Goal: Information Seeking & Learning: Learn about a topic

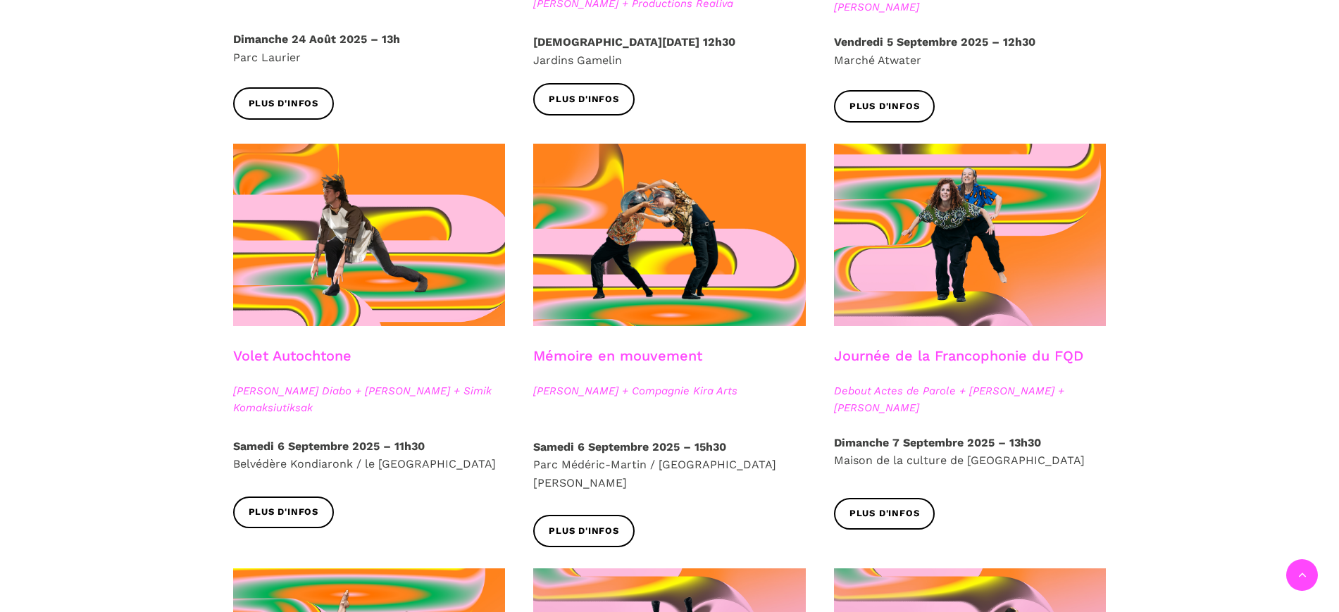
click at [306, 345] on div at bounding box center [369, 246] width 301 height 204
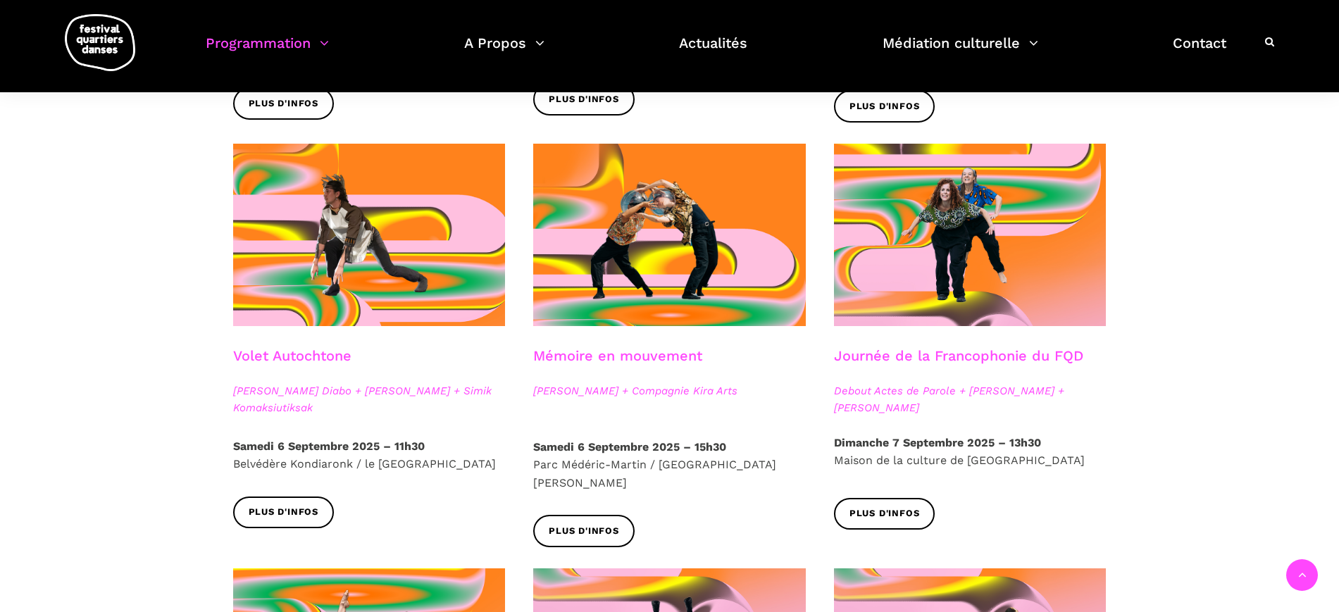
click at [303, 356] on link "Volet Autochtone" at bounding box center [292, 355] width 118 height 17
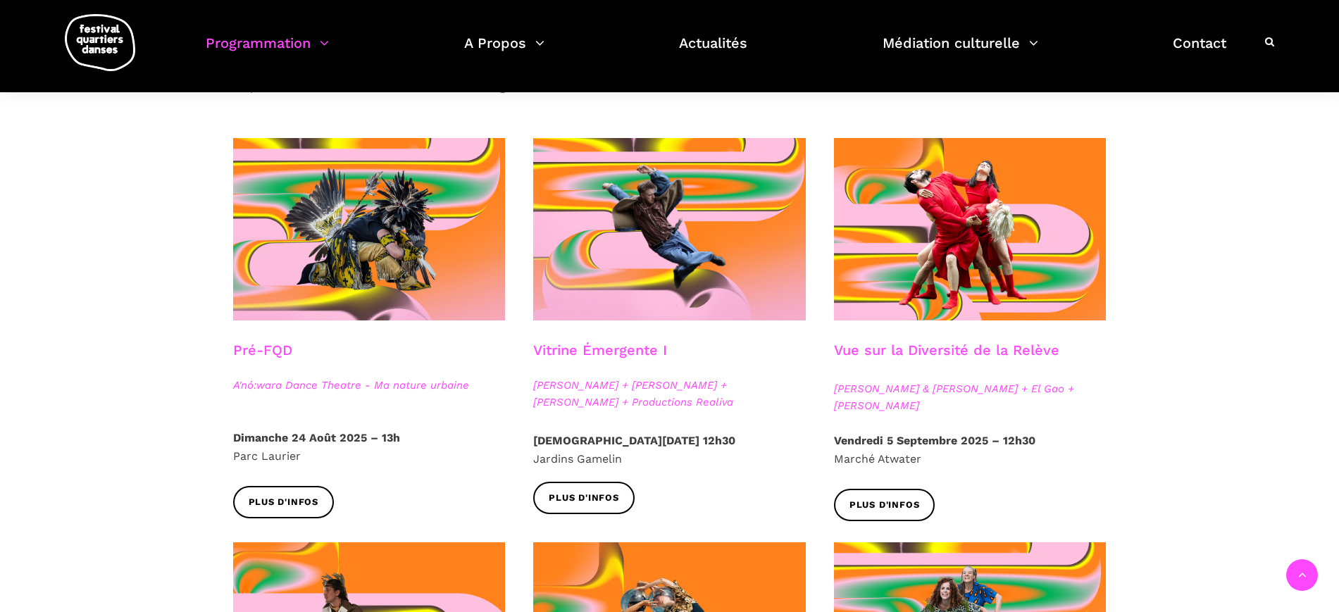
scroll to position [264, 0]
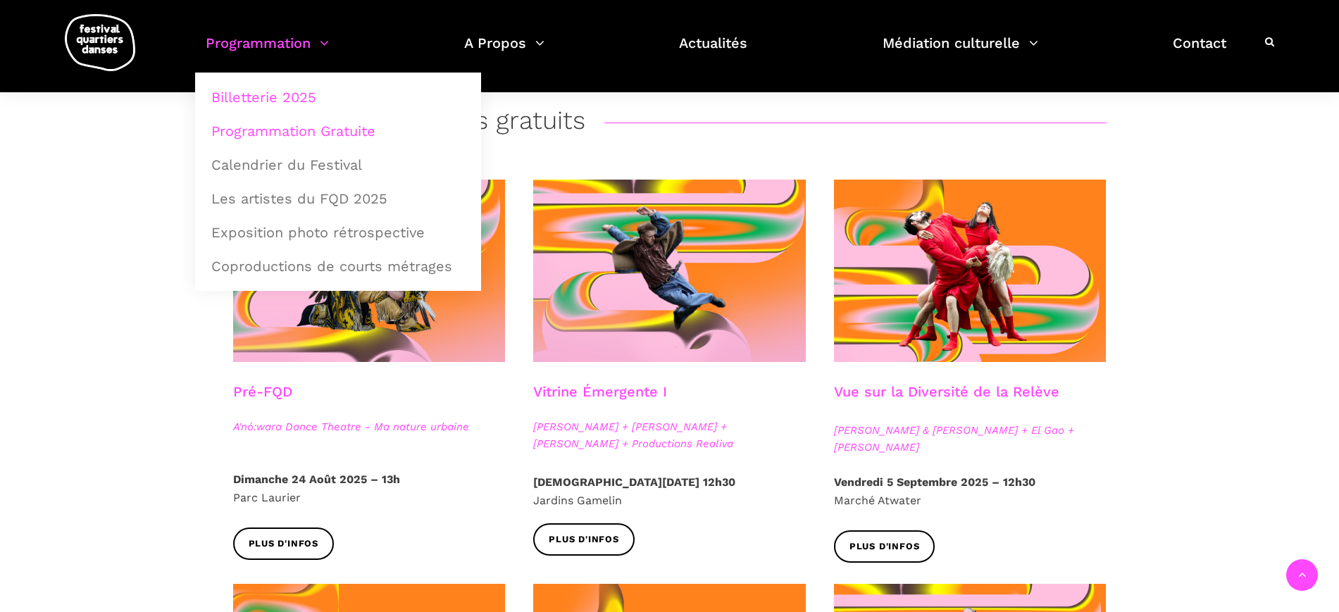
click at [307, 95] on link "Billetterie 2025" at bounding box center [338, 97] width 270 height 32
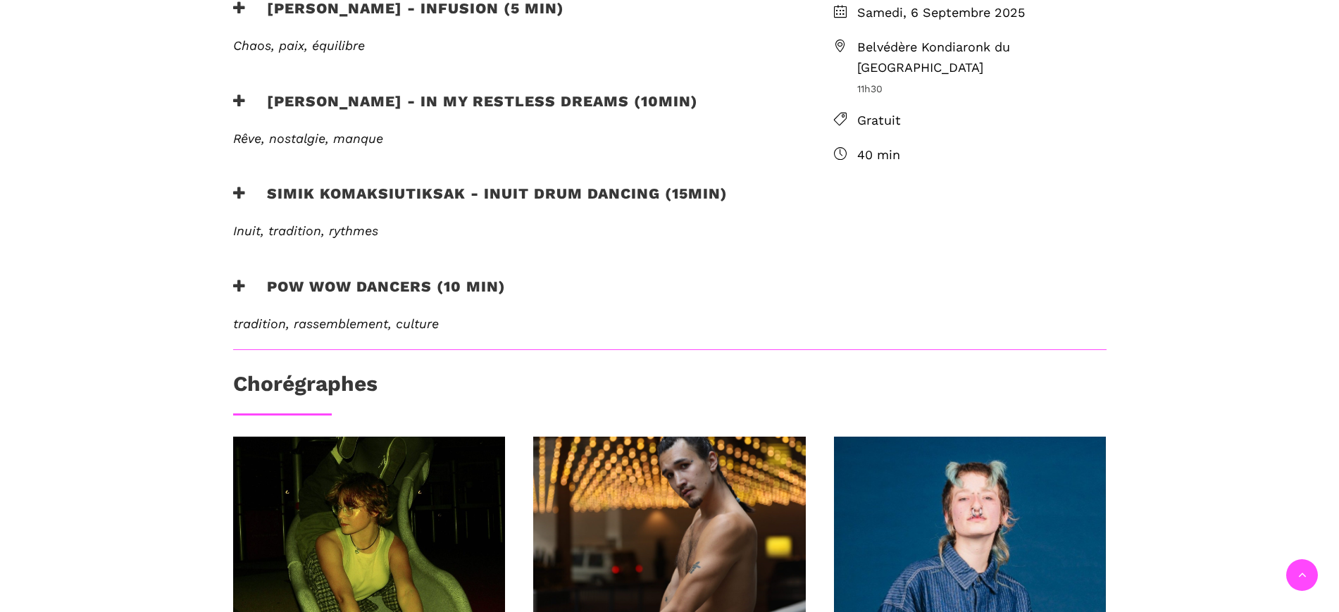
scroll to position [447, 0]
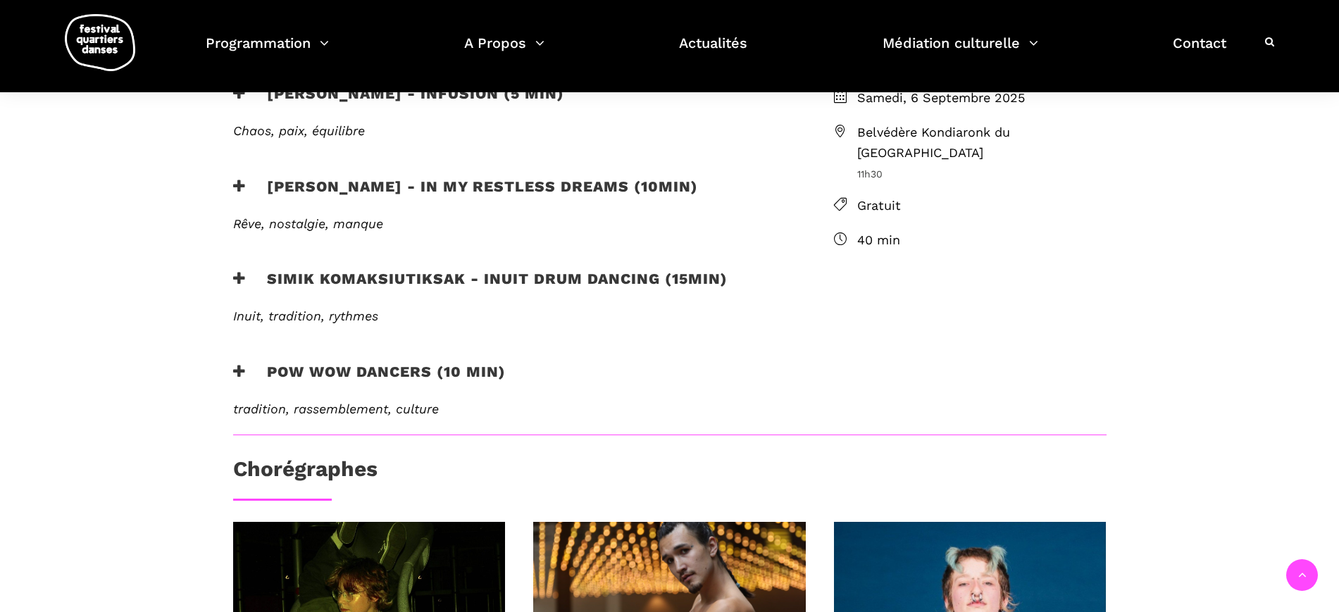
click at [539, 283] on h3 "Simik Komaksiutiksak - Inuit Drum Dancing (15min)" at bounding box center [480, 287] width 494 height 35
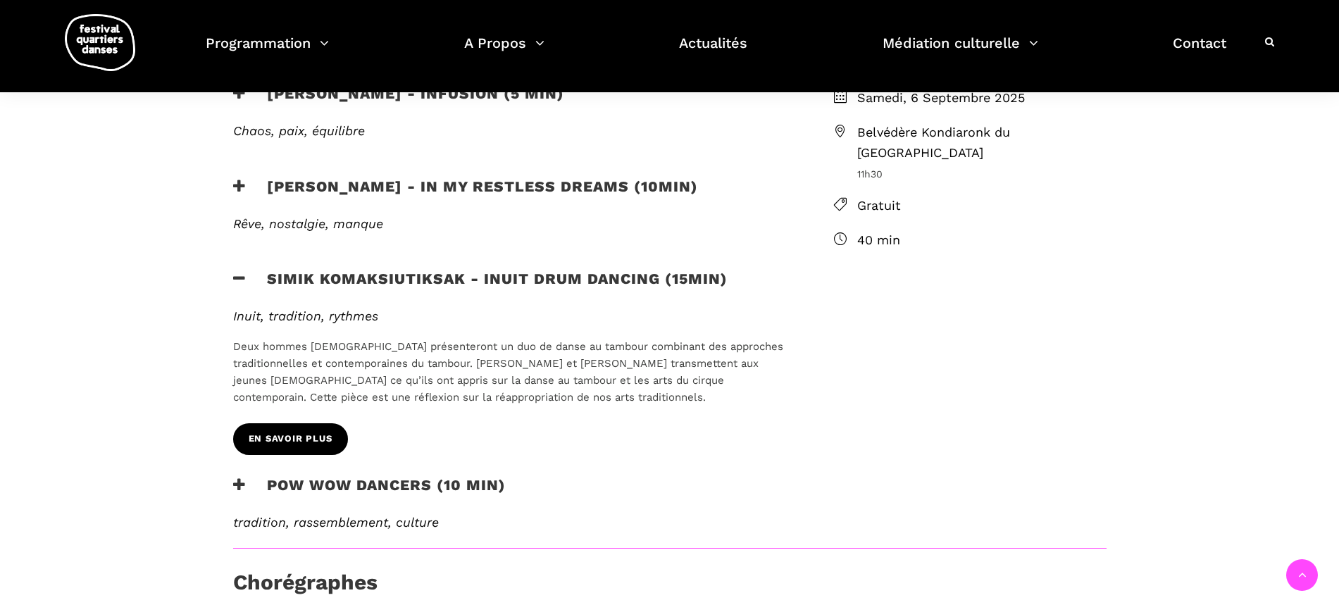
click at [317, 437] on span "en savoir plus" at bounding box center [291, 439] width 84 height 15
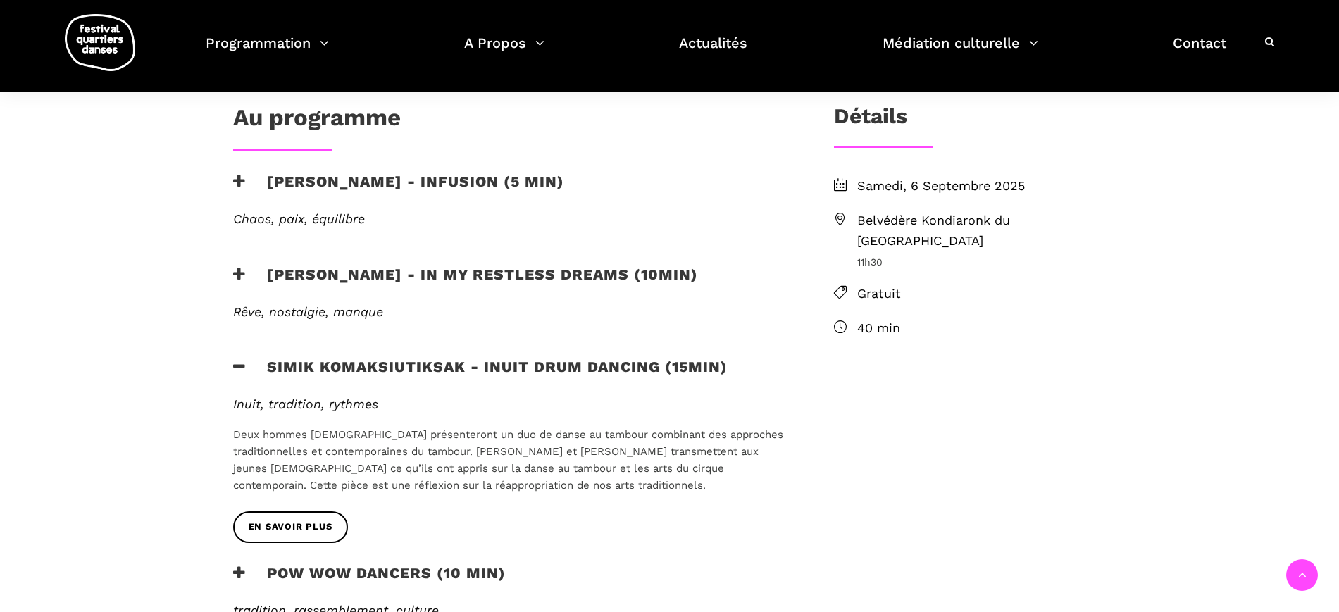
click at [235, 269] on icon at bounding box center [239, 274] width 13 height 15
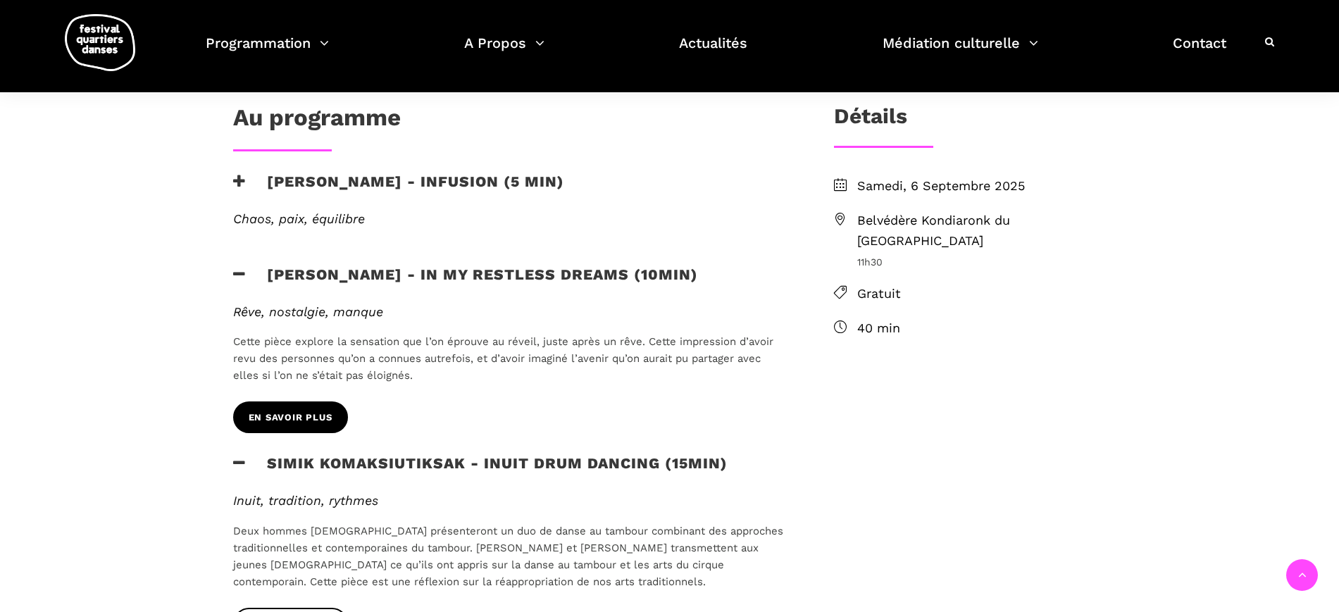
click at [283, 420] on span "en savoir plus" at bounding box center [291, 418] width 84 height 15
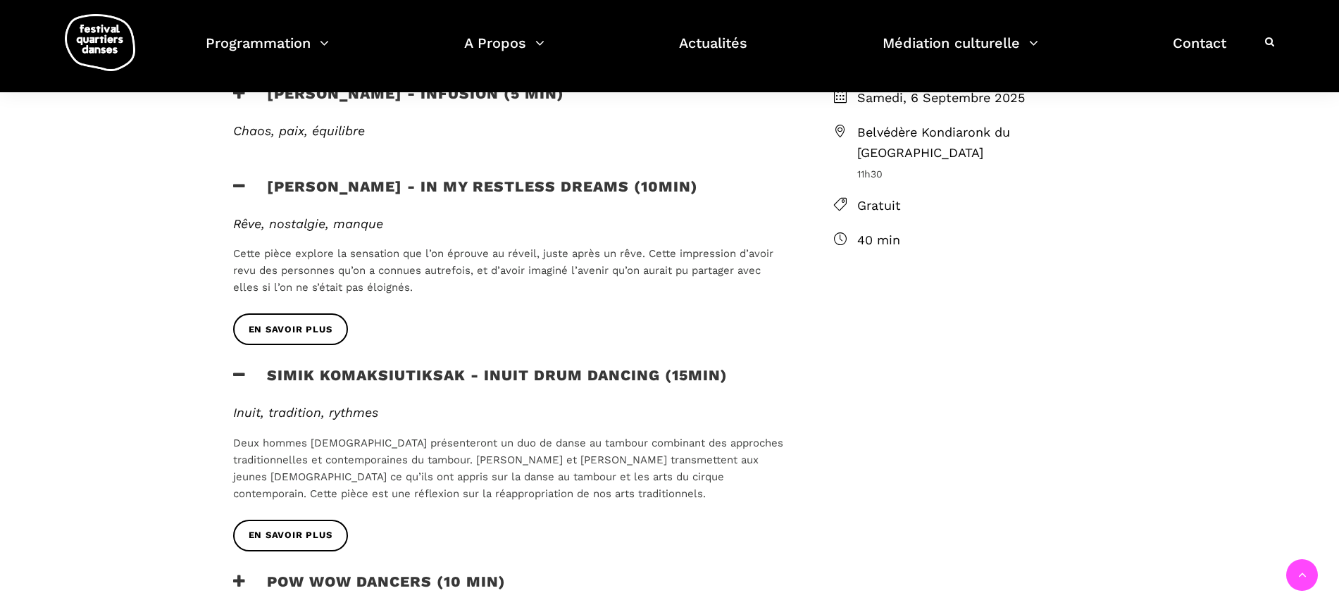
scroll to position [623, 0]
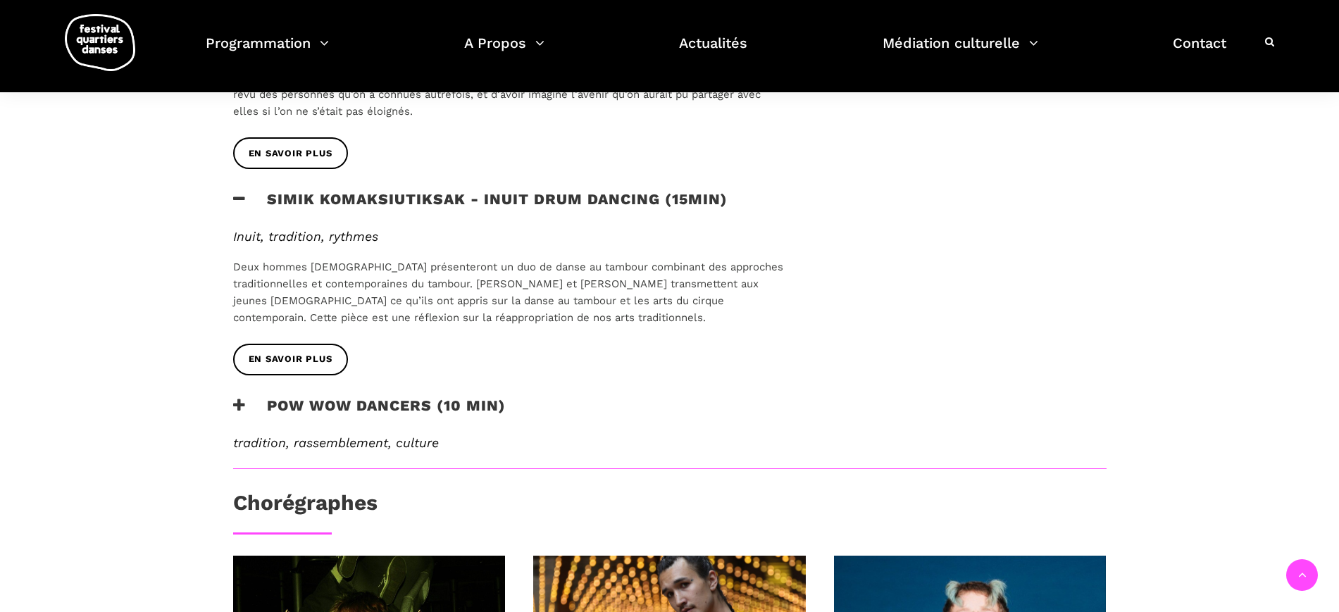
click at [242, 404] on icon at bounding box center [239, 405] width 13 height 15
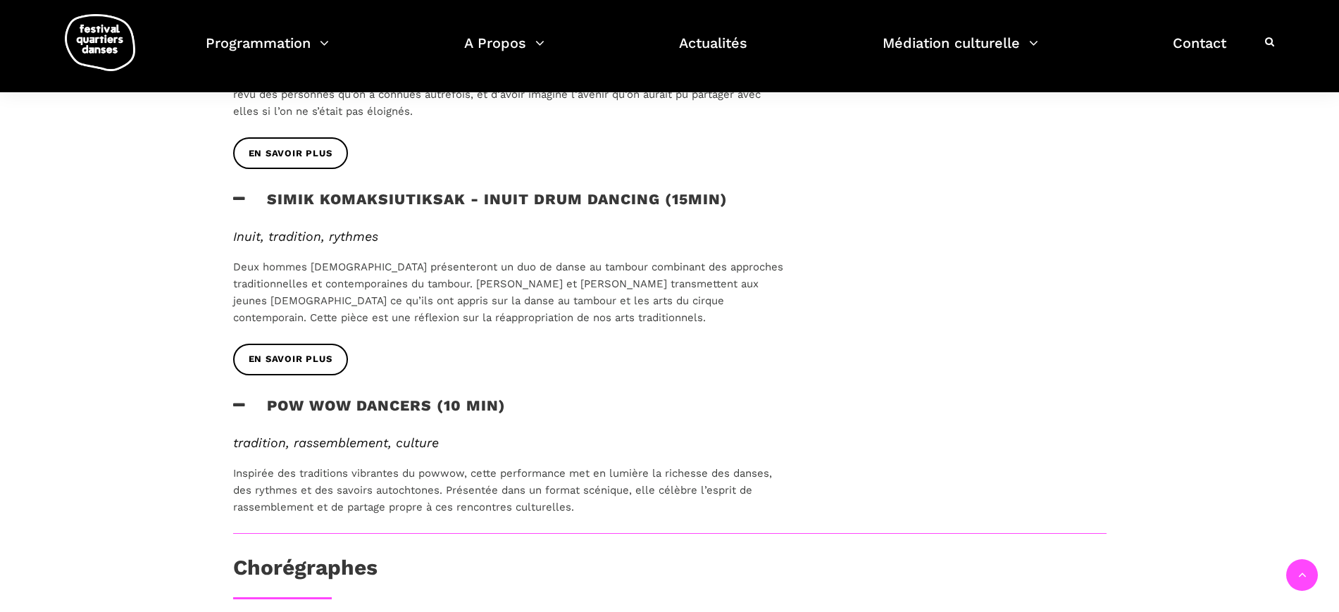
scroll to position [711, 0]
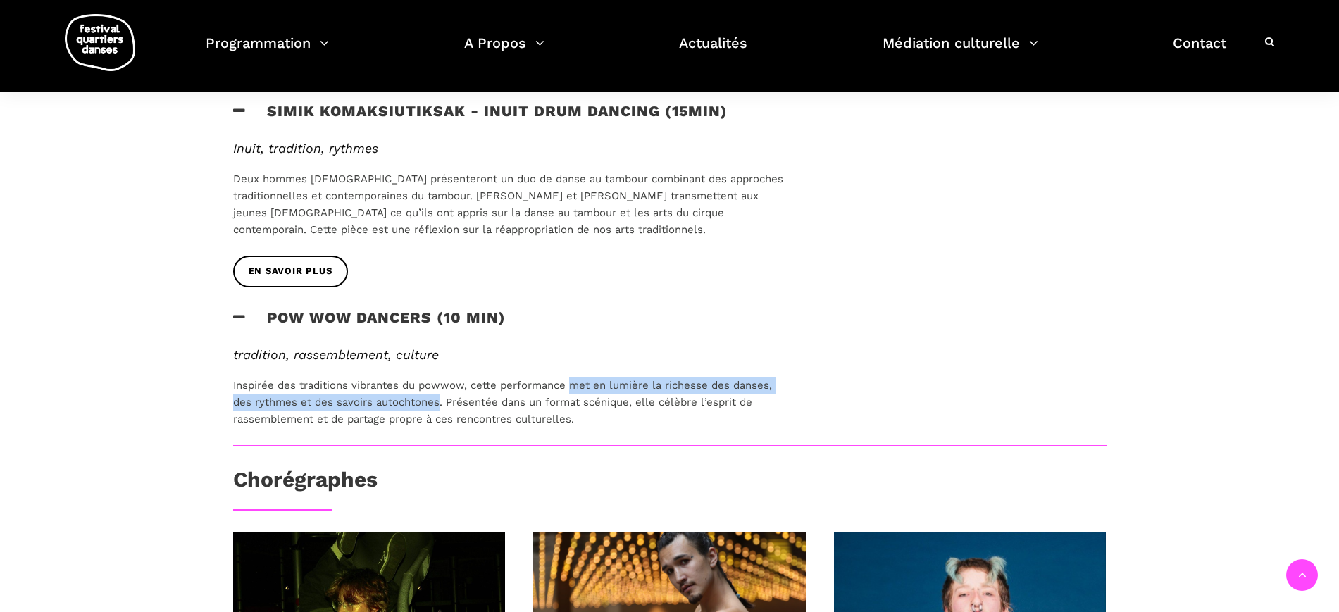
drag, startPoint x: 571, startPoint y: 384, endPoint x: 438, endPoint y: 401, distance: 134.3
click at [438, 401] on p "Inspirée des traditions vibrantes du powwow, cette performance met en lumière l…" at bounding box center [510, 402] width 555 height 51
copy p "met en lumière la richesse des danses, des rythmes et des savoirs autochtones"
click at [703, 274] on div "en savoir plus" at bounding box center [510, 282] width 583 height 53
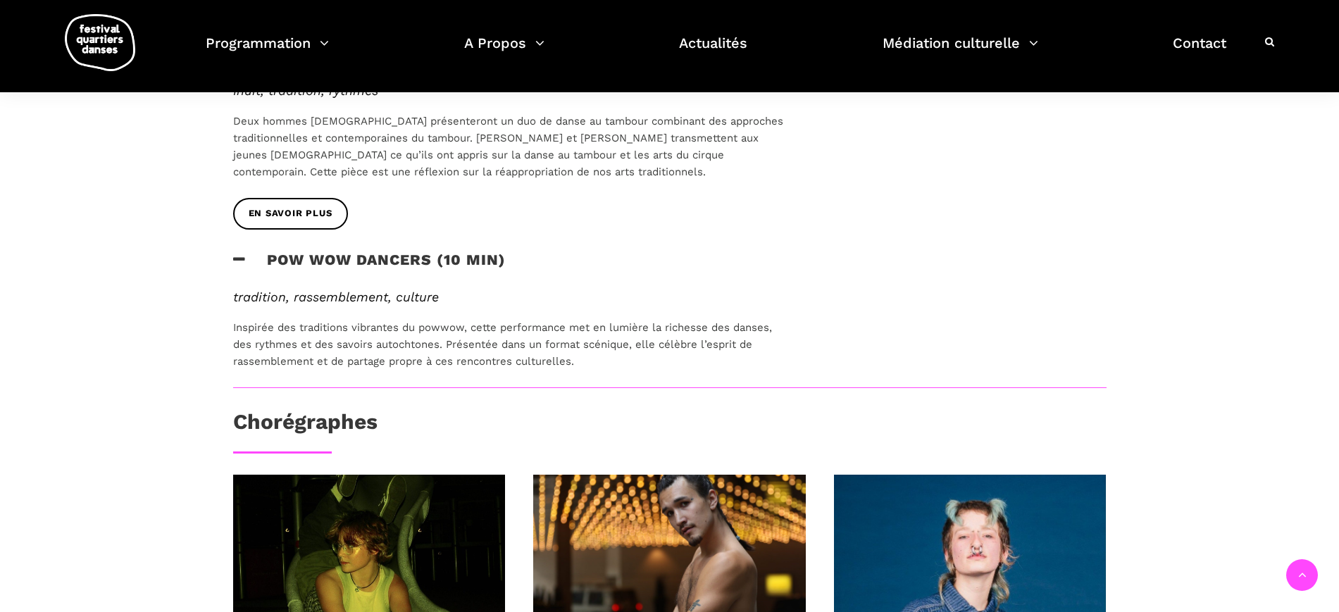
scroll to position [799, 0]
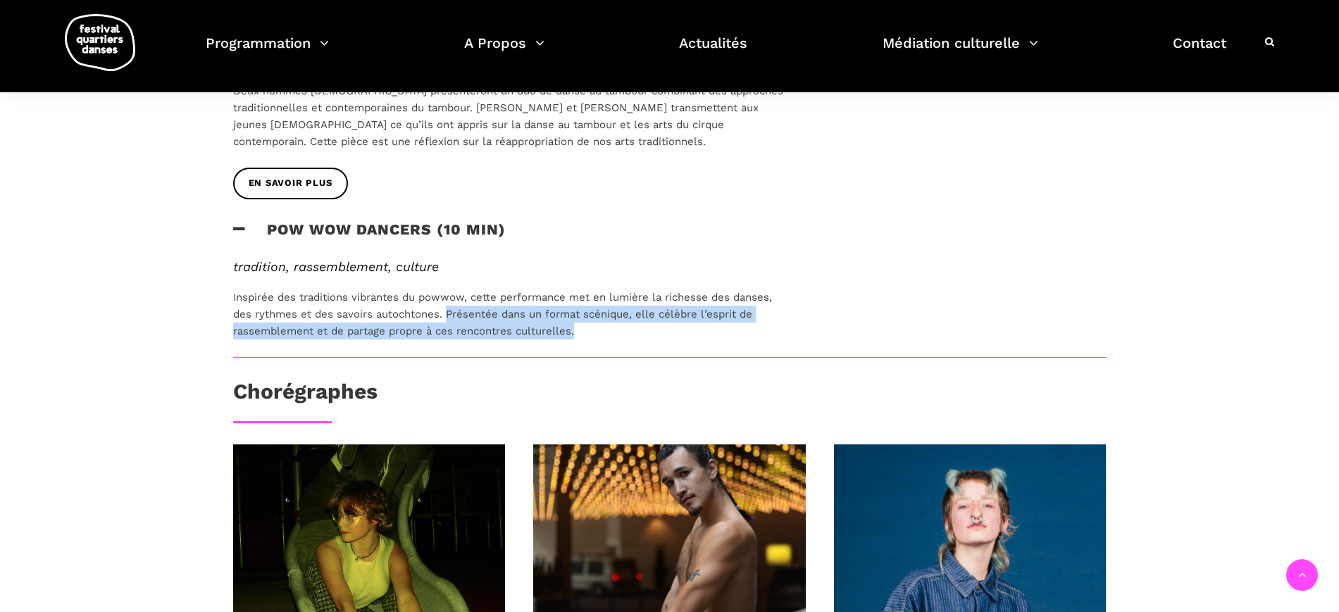
drag, startPoint x: 584, startPoint y: 334, endPoint x: 449, endPoint y: 316, distance: 136.4
click at [449, 316] on p "Inspirée des traditions vibrantes du powwow, cette performance met en lumière l…" at bounding box center [510, 314] width 555 height 51
copy p "Présentée dans un format scénique, elle célèbre l’esprit de rassemblement et de…"
click at [462, 325] on p "Inspirée des traditions vibrantes du powwow, cette performance met en lumière l…" at bounding box center [510, 314] width 555 height 51
click at [577, 309] on p "Inspirée des traditions vibrantes du powwow, cette performance met en lumière l…" at bounding box center [510, 314] width 555 height 51
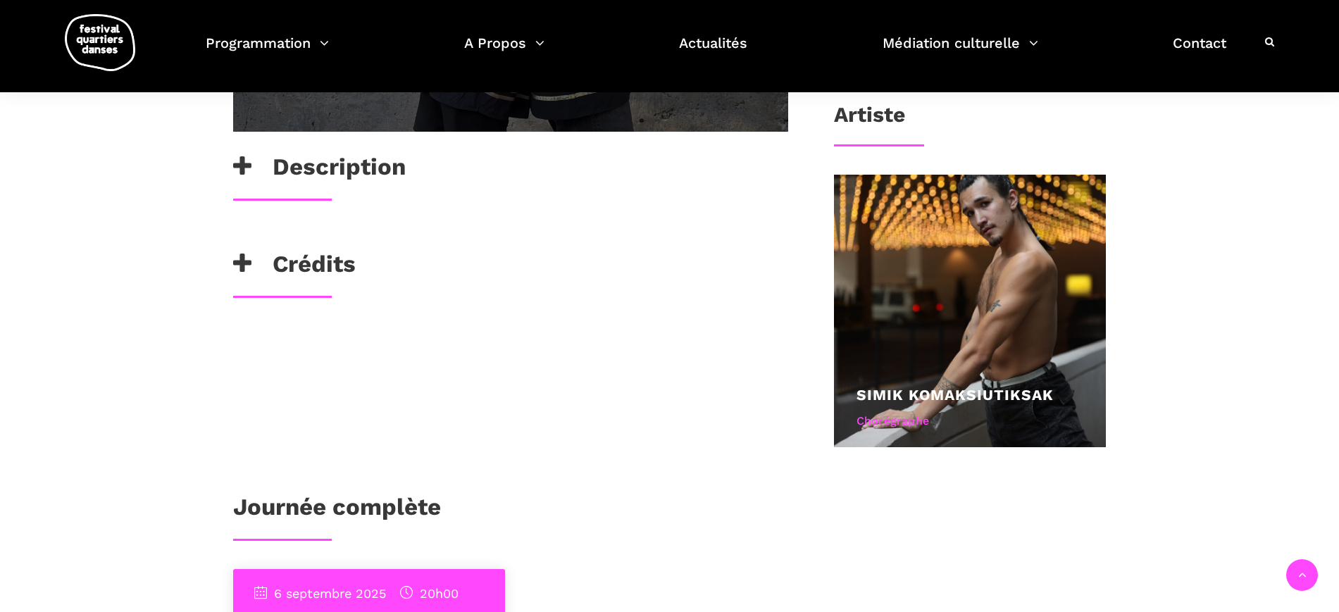
scroll to position [616, 0]
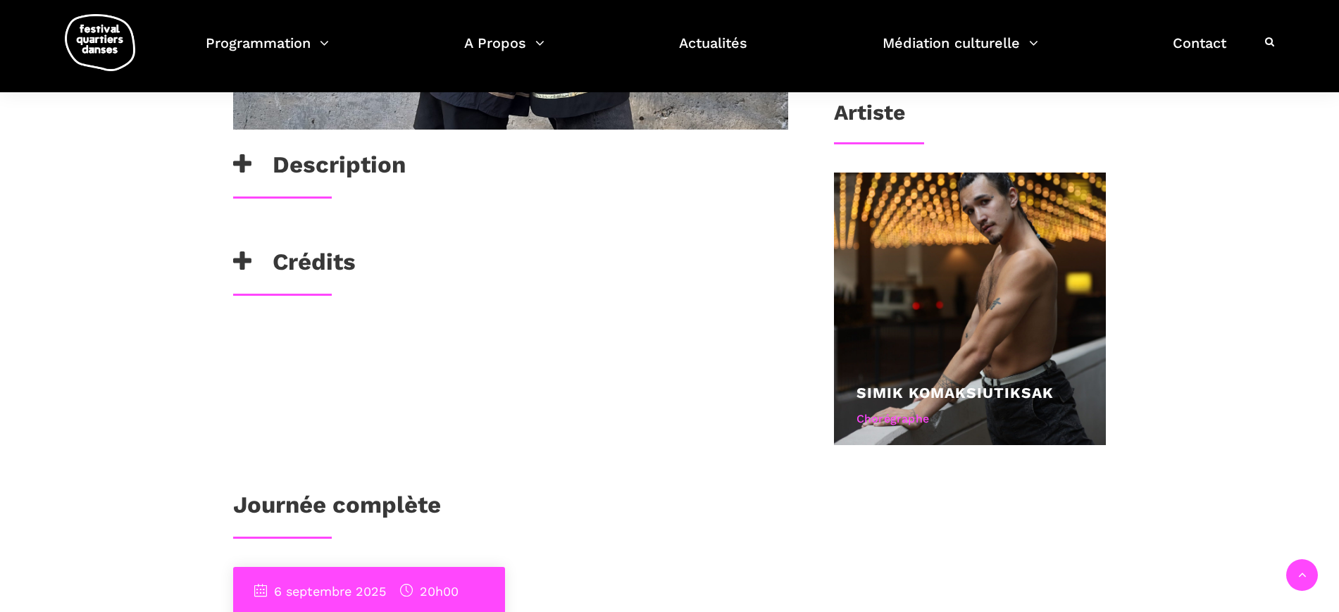
click at [344, 180] on h3 "Description" at bounding box center [319, 168] width 173 height 35
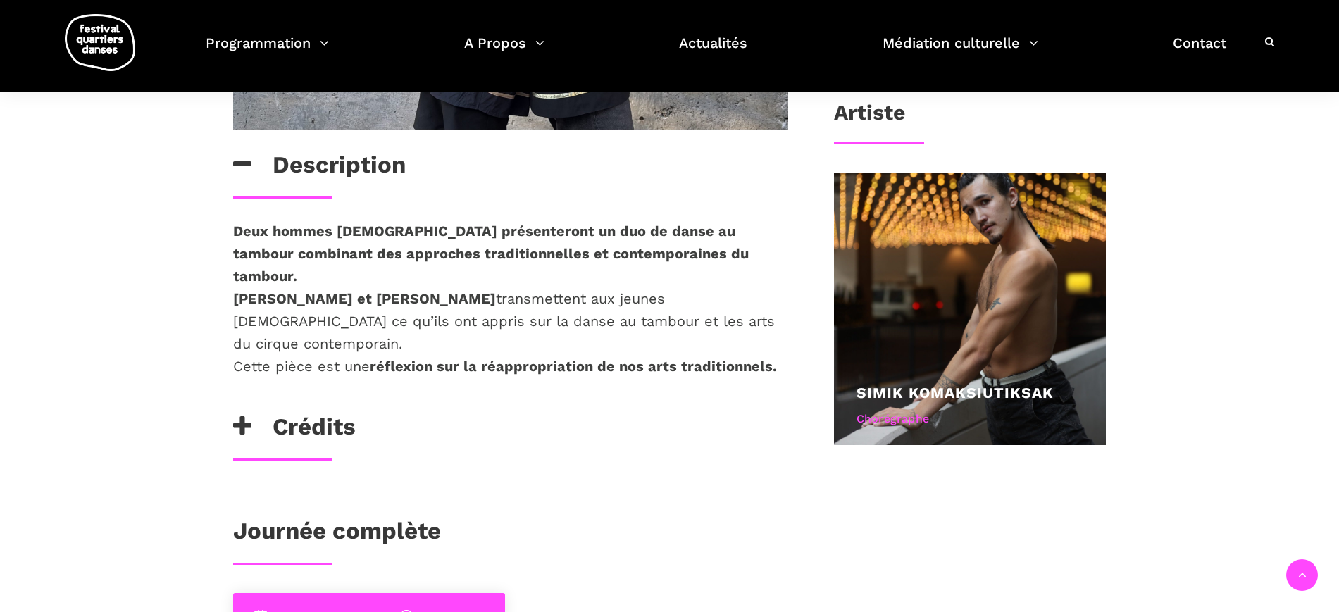
click at [333, 413] on h3 "Crédits" at bounding box center [294, 430] width 123 height 35
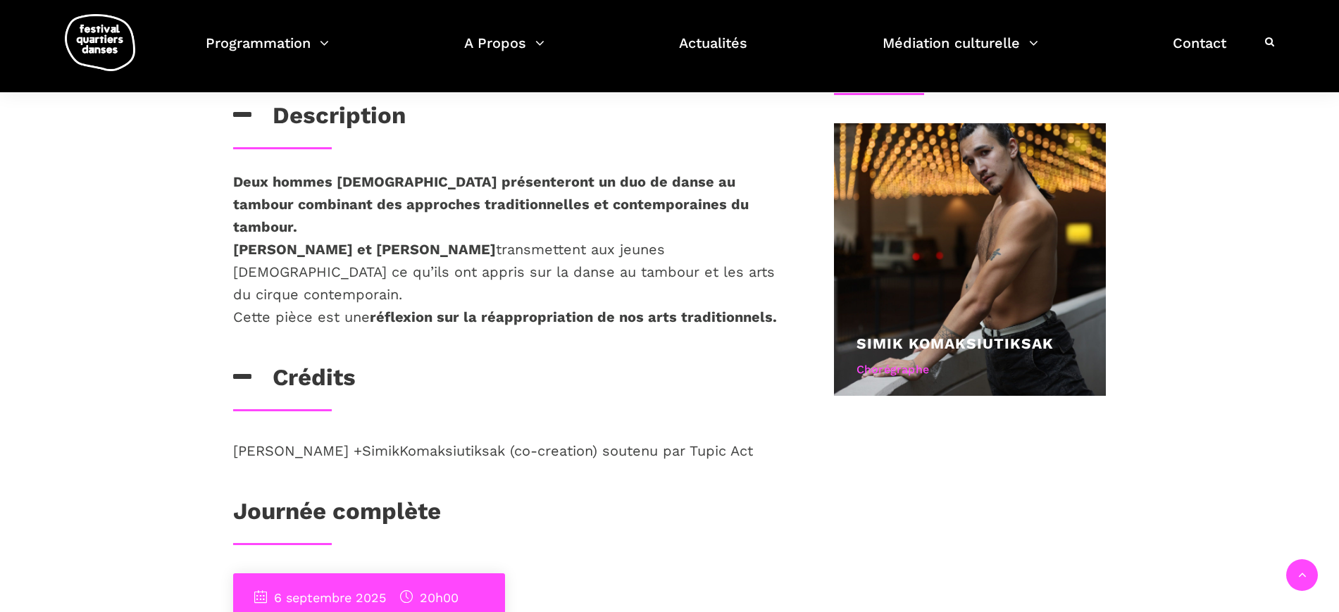
scroll to position [704, 0]
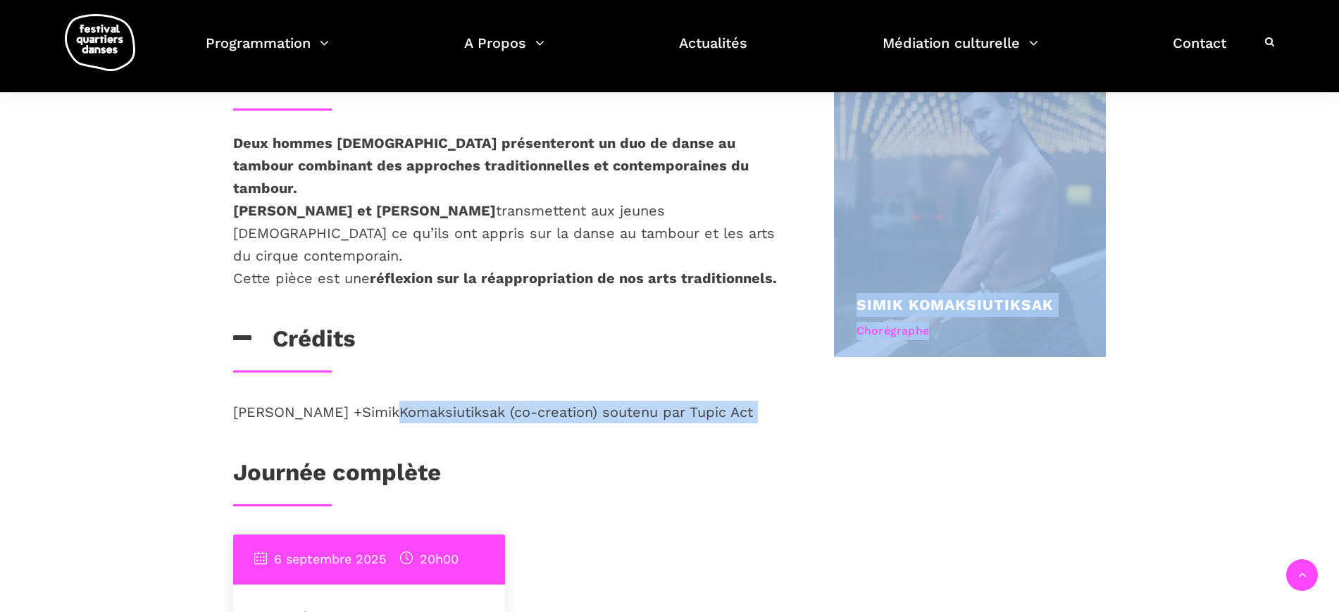
drag, startPoint x: 224, startPoint y: 364, endPoint x: 365, endPoint y: 376, distance: 142.1
click at [365, 376] on div "Description Deux hommes [DEMOGRAPHIC_DATA] présenteront un duo de danse au tamb…" at bounding box center [670, 272] width 930 height 1119
click at [365, 401] on p "[PERSON_NAME] + Simik Komaksiutiksak (co-creation) soutenu par Tupic Act" at bounding box center [510, 412] width 555 height 23
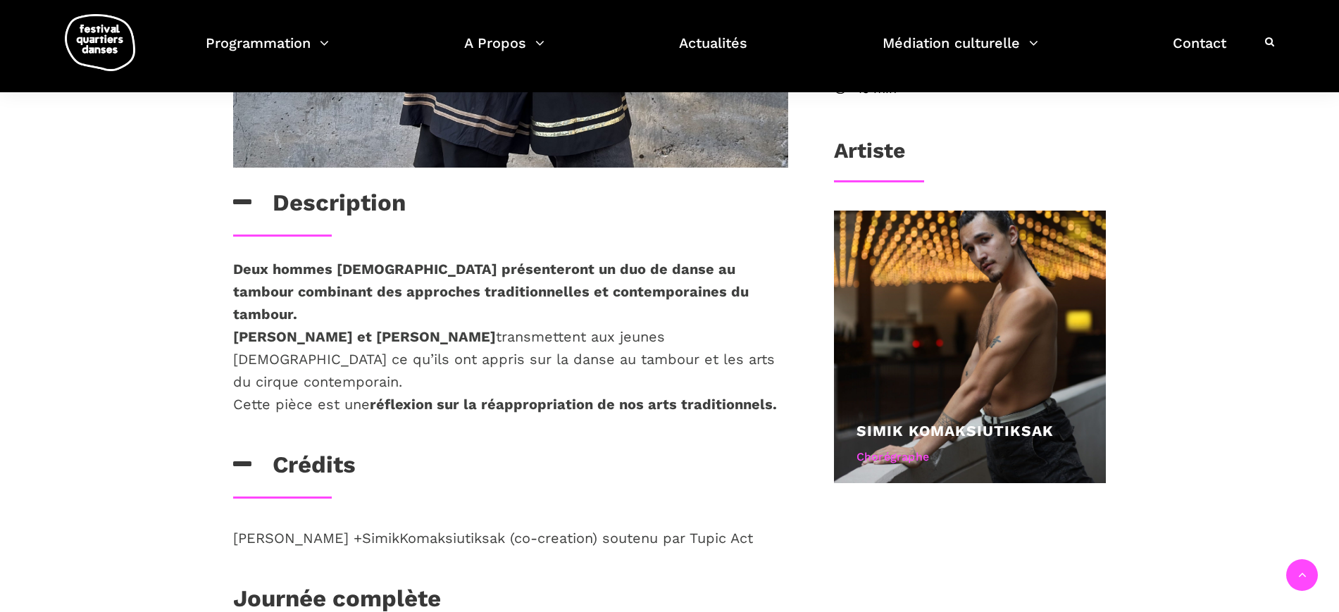
scroll to position [616, 0]
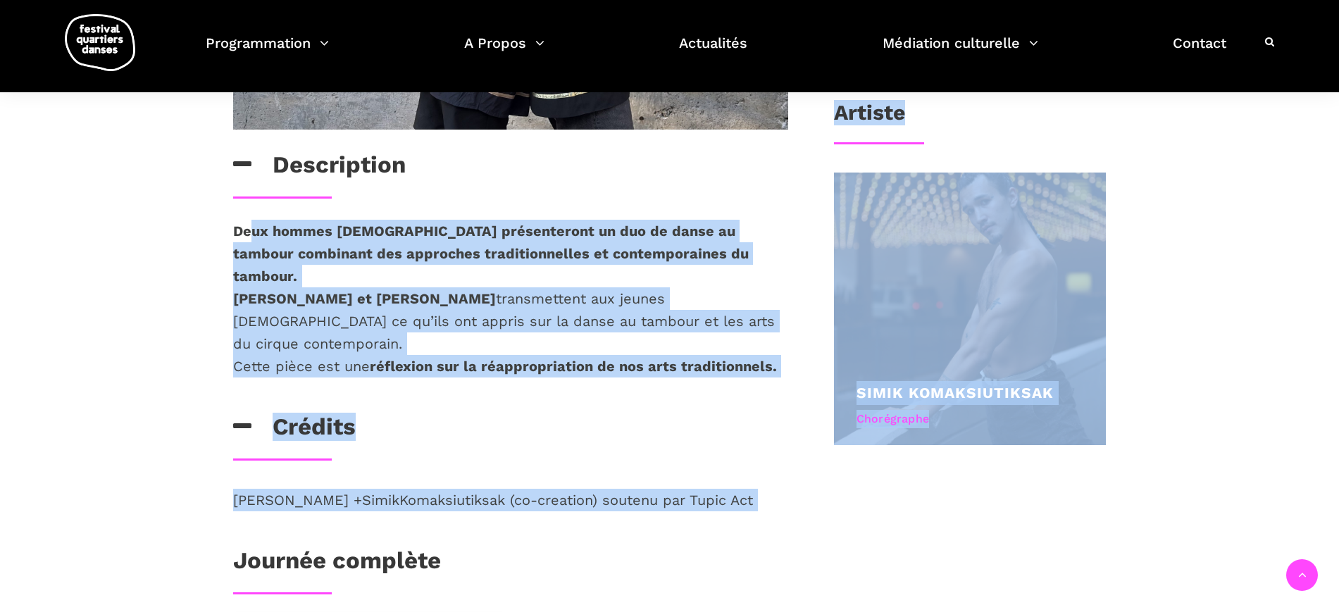
drag, startPoint x: 215, startPoint y: 232, endPoint x: 257, endPoint y: 242, distance: 43.4
click at [250, 235] on div "Description Deux hommes inuits présenteront un duo de danse au tambour combinan…" at bounding box center [670, 360] width 930 height 1119
click at [266, 245] on strong "Deux hommes inuits présenteront un duo de danse au tambour combinant des approc…" at bounding box center [490, 254] width 515 height 62
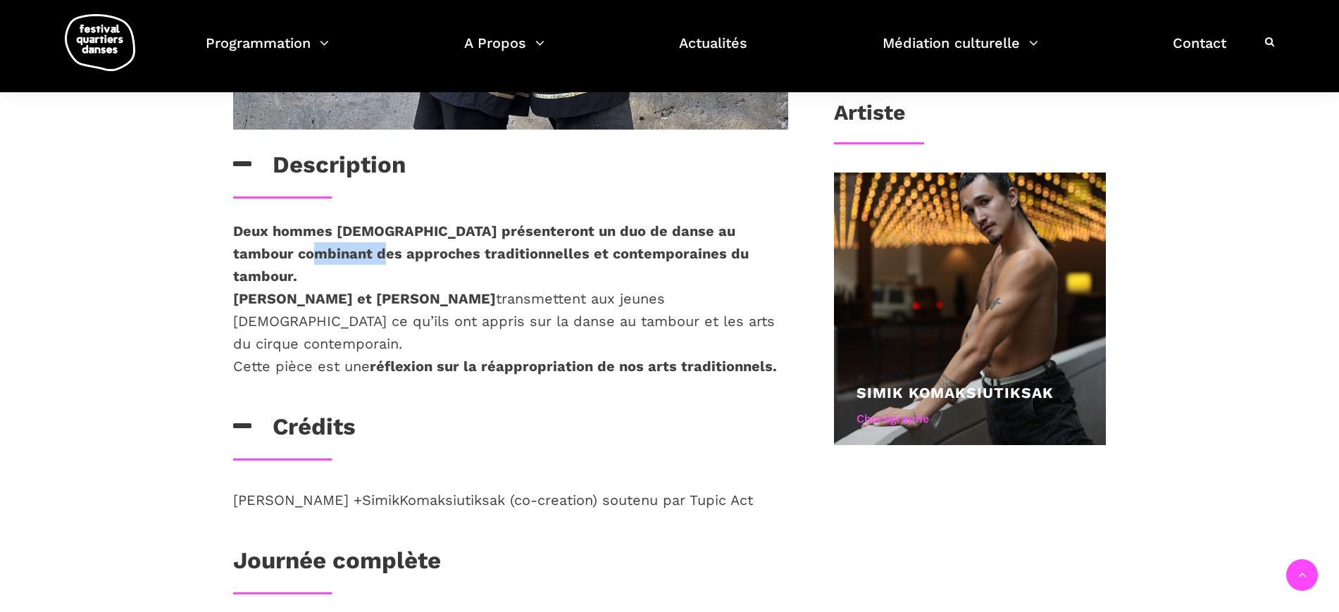
click at [266, 245] on strong "Deux hommes inuits présenteront un duo de danse au tambour combinant des approc…" at bounding box center [490, 254] width 515 height 62
click at [524, 292] on p "Deux hommes inuits présenteront un duo de danse au tambour combinant des approc…" at bounding box center [510, 299] width 555 height 158
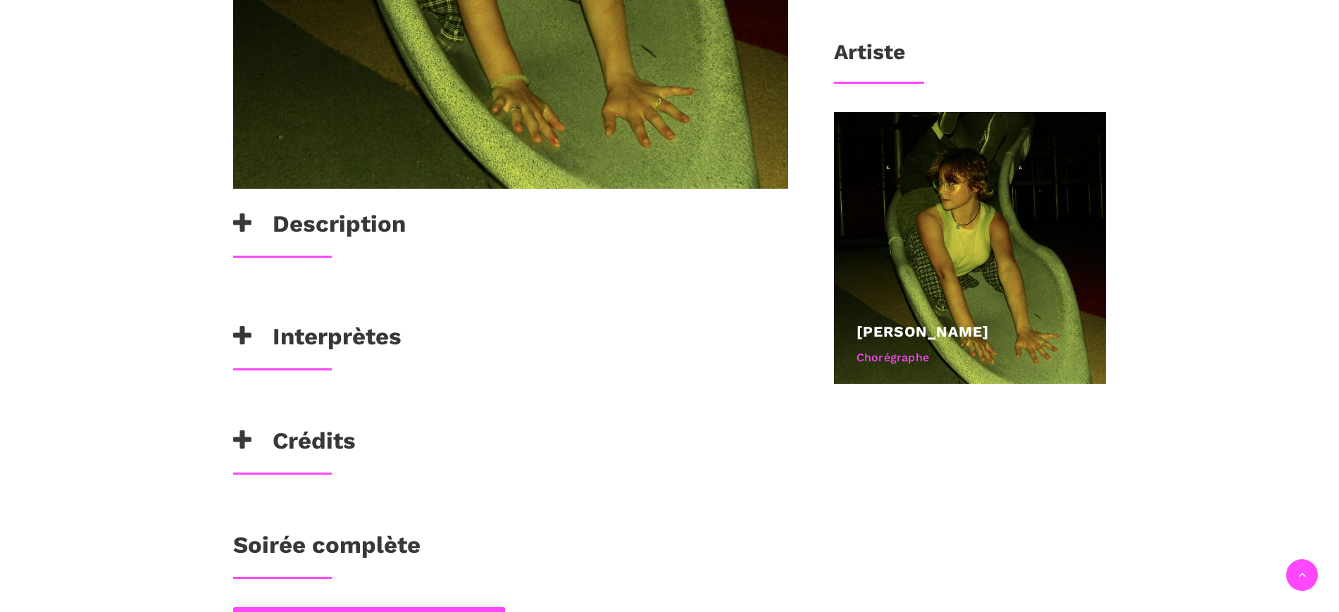
scroll to position [704, 0]
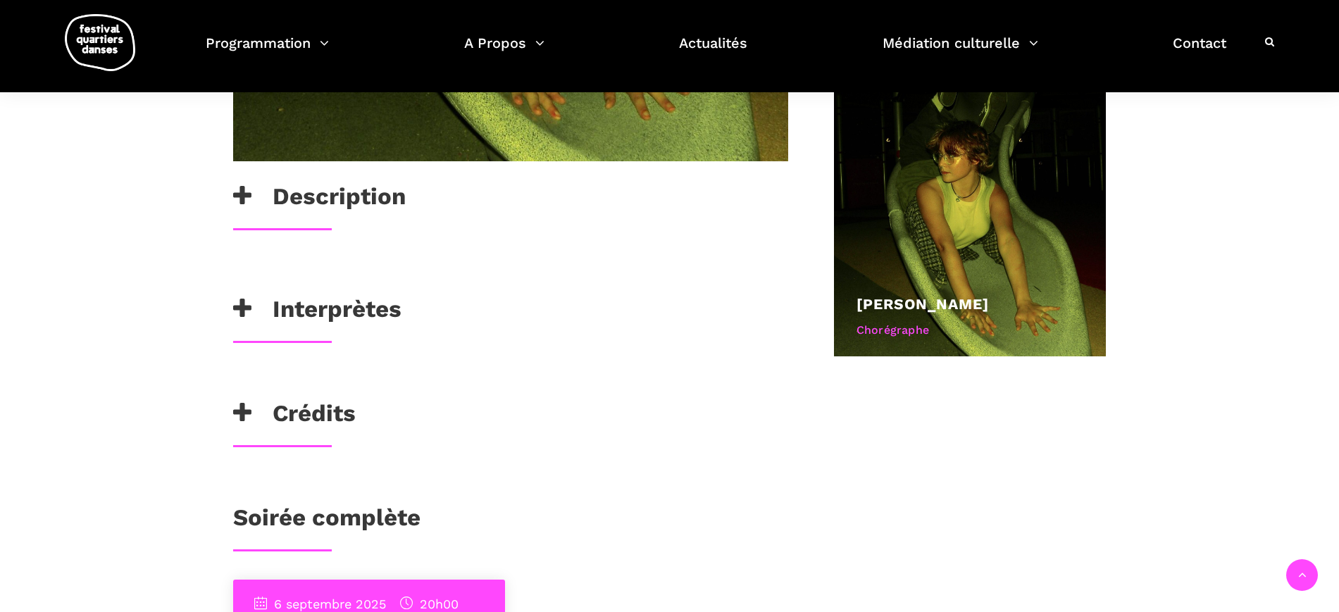
click at [273, 425] on h3 "Crédits" at bounding box center [294, 416] width 123 height 35
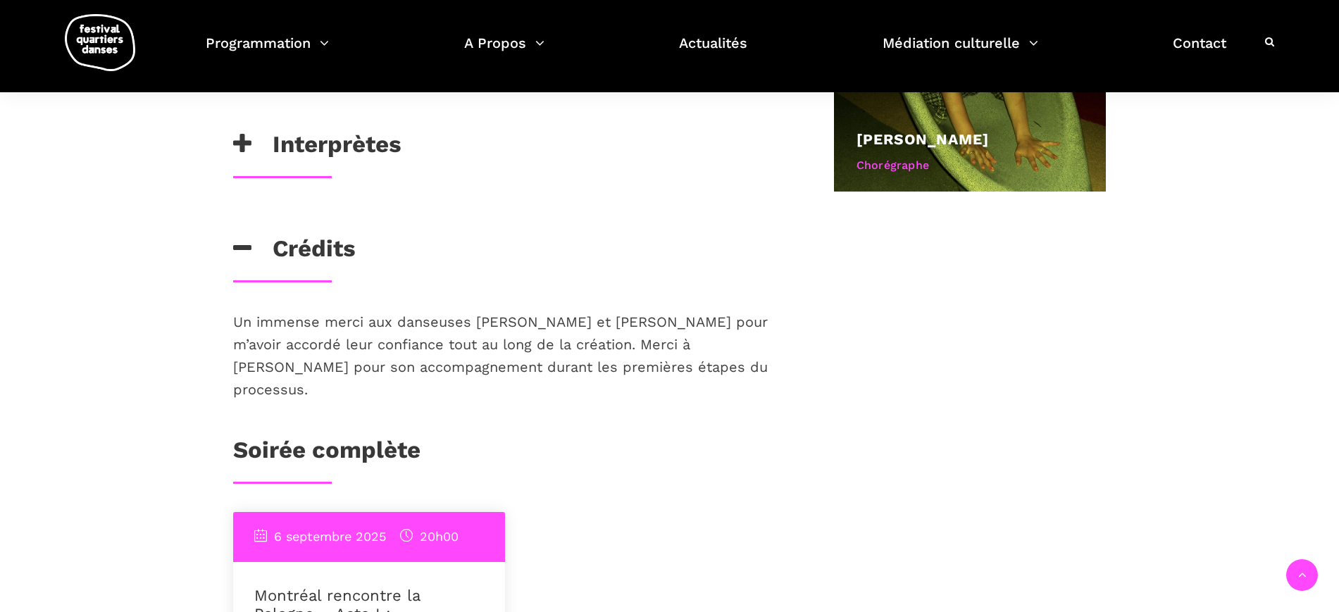
scroll to position [880, 0]
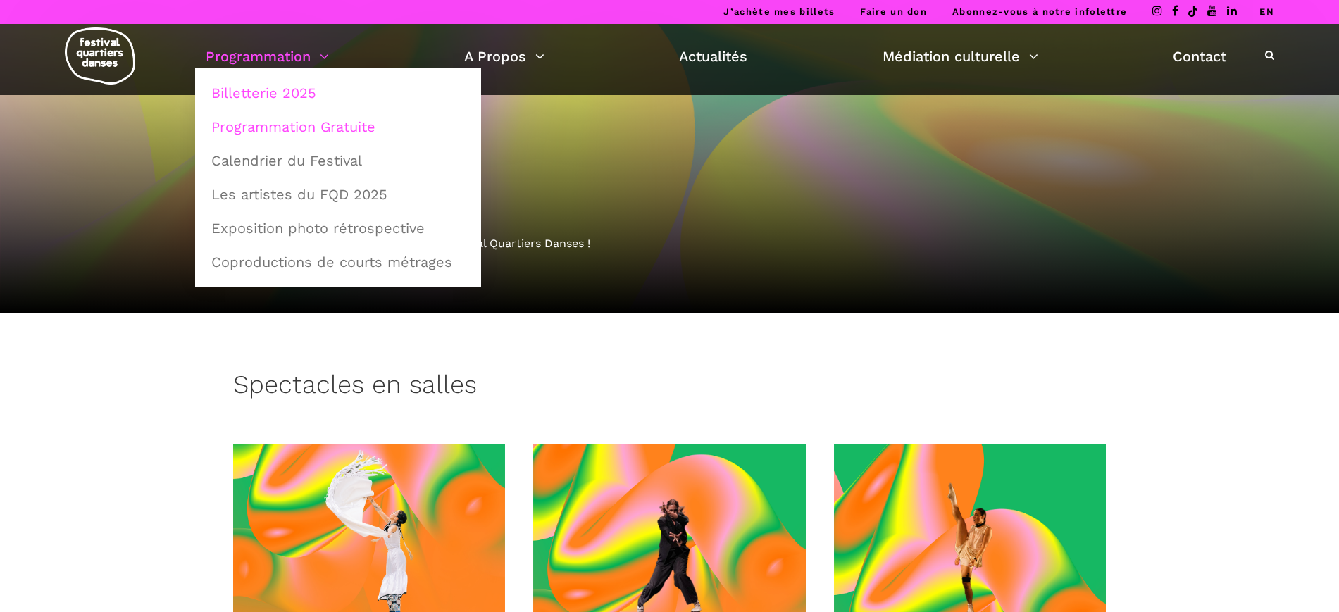
click at [292, 134] on link "Programmation Gratuite" at bounding box center [338, 127] width 270 height 32
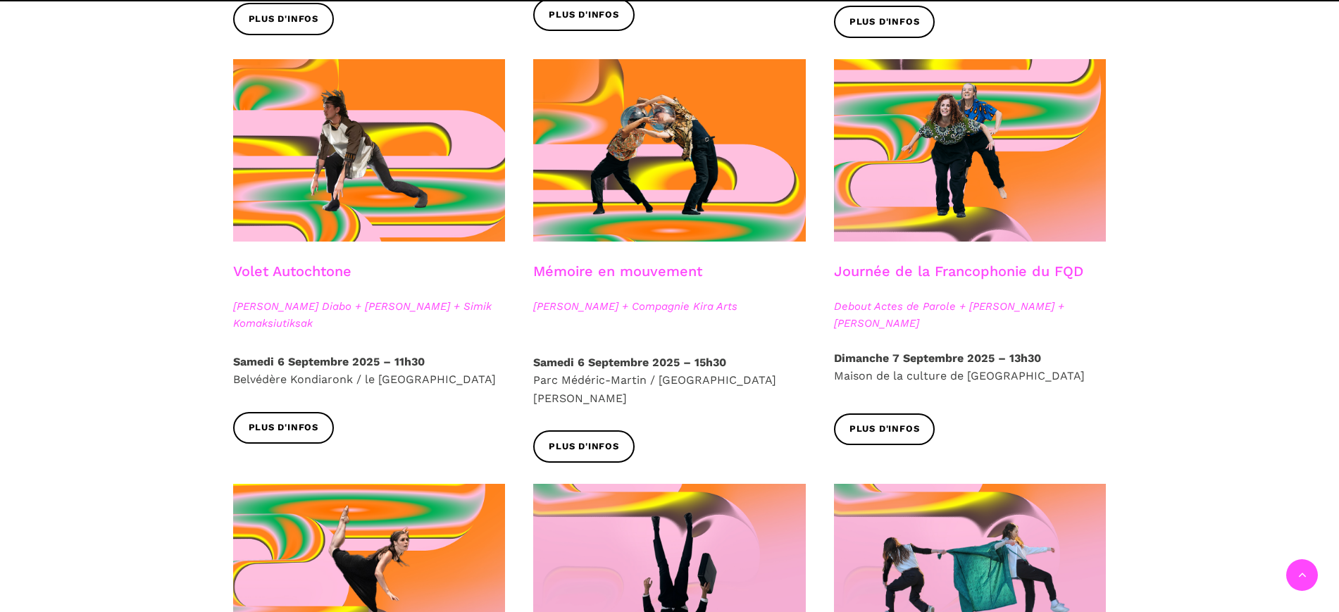
scroll to position [792, 0]
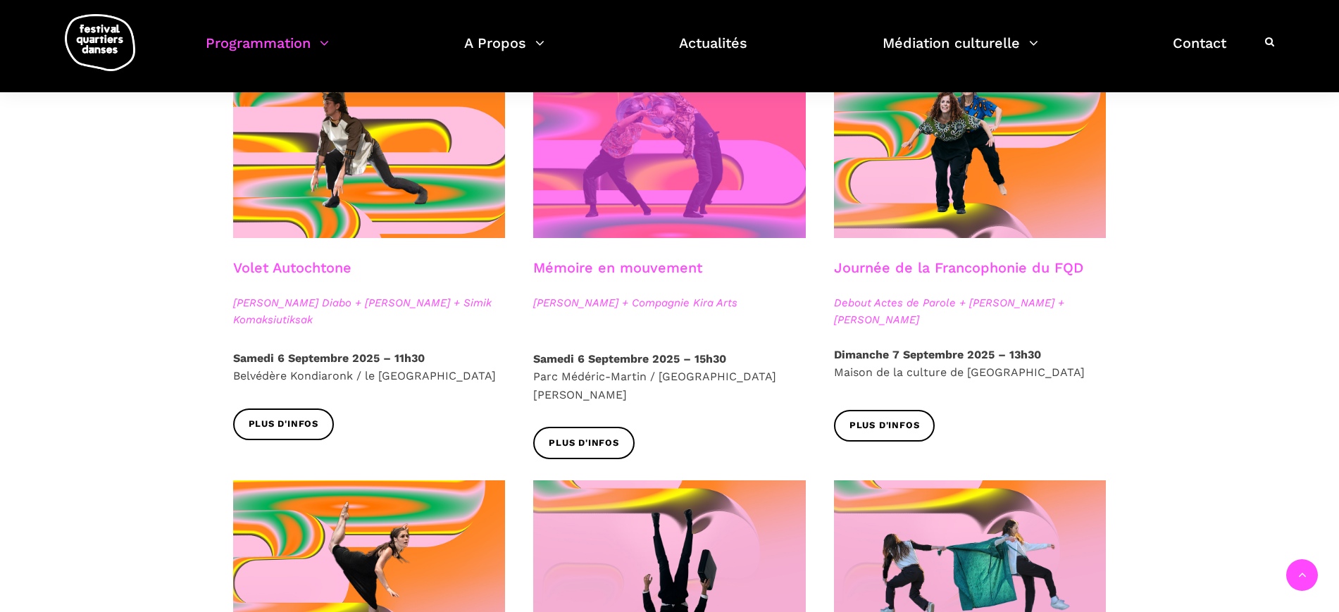
click at [652, 199] on span at bounding box center [669, 147] width 273 height 182
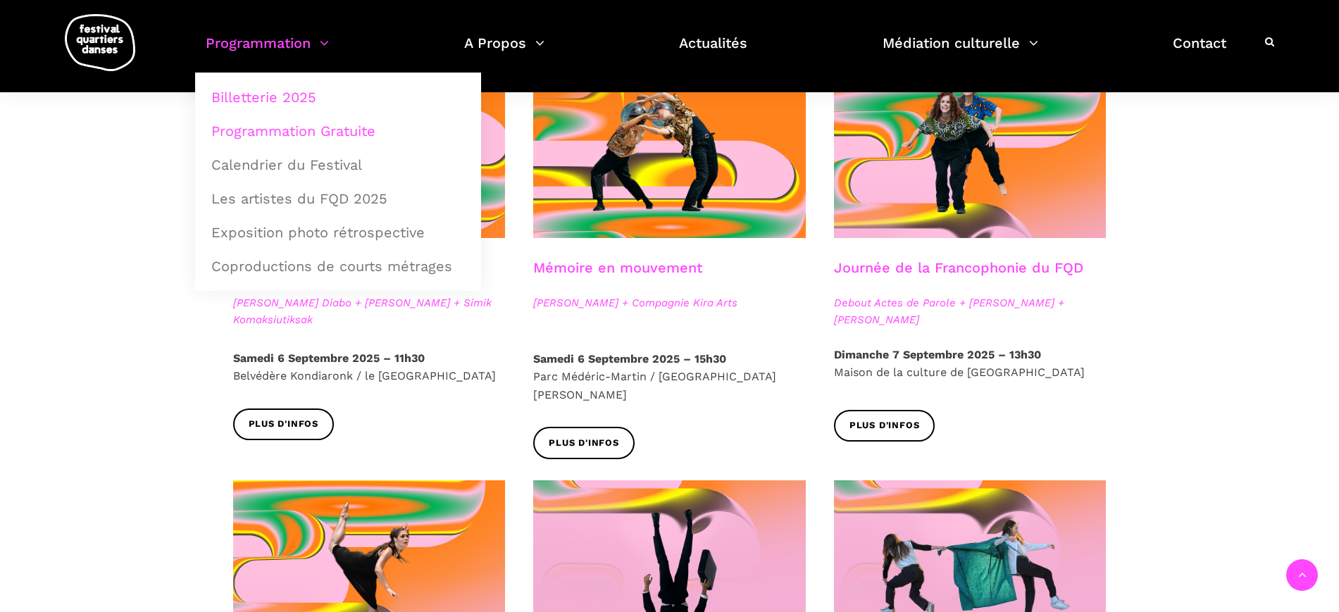
click at [298, 97] on link "Billetterie 2025" at bounding box center [338, 97] width 270 height 32
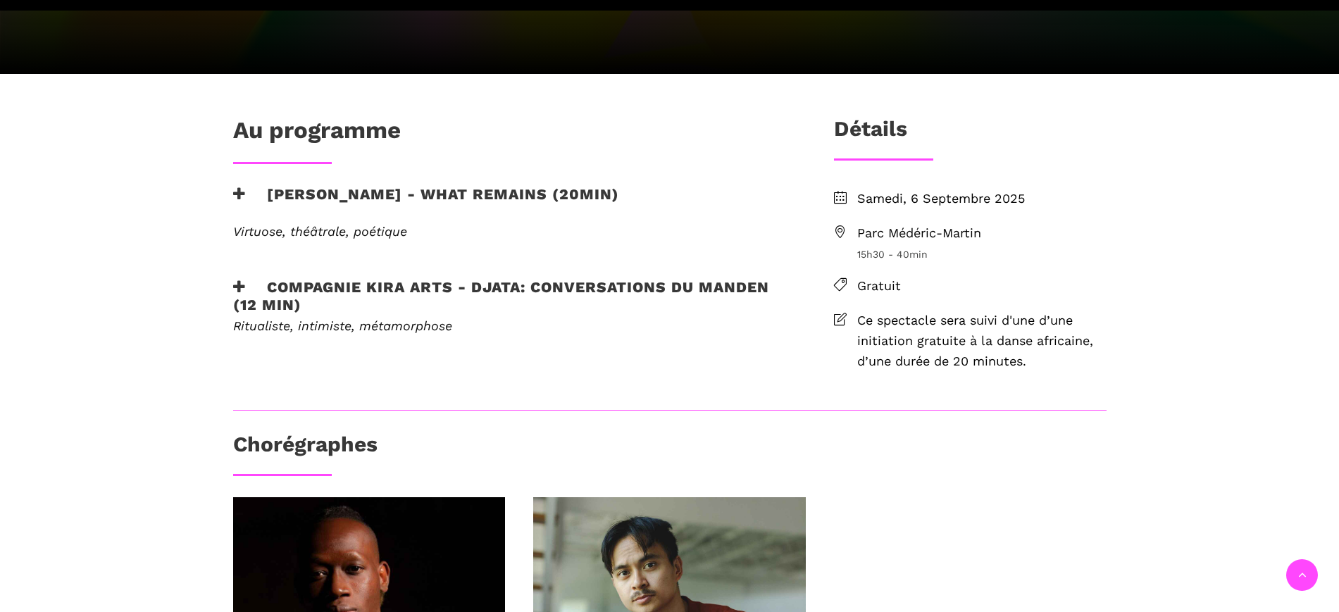
scroll to position [264, 0]
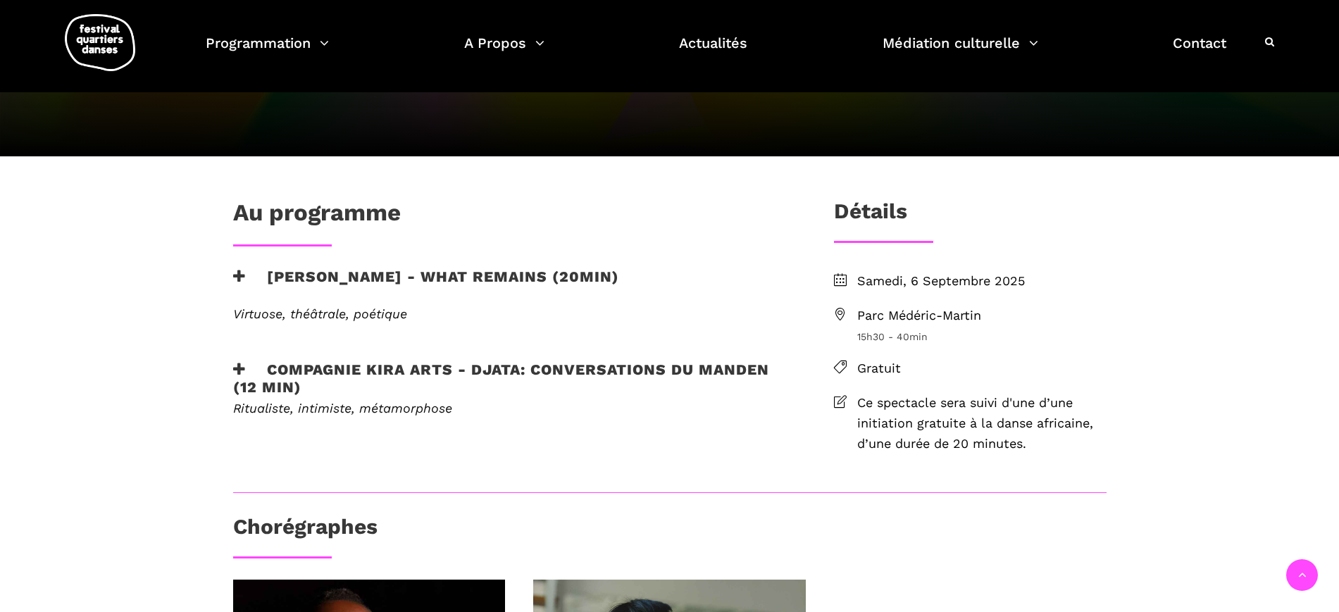
drag, startPoint x: 399, startPoint y: 257, endPoint x: 401, endPoint y: 270, distance: 12.9
click at [399, 259] on div "Au programme [PERSON_NAME] - What remains (20min) Virtuose, théâtrale, poétique…" at bounding box center [510, 327] width 583 height 256
click at [401, 277] on h3 "[PERSON_NAME] - What remains (20min)" at bounding box center [426, 285] width 386 height 35
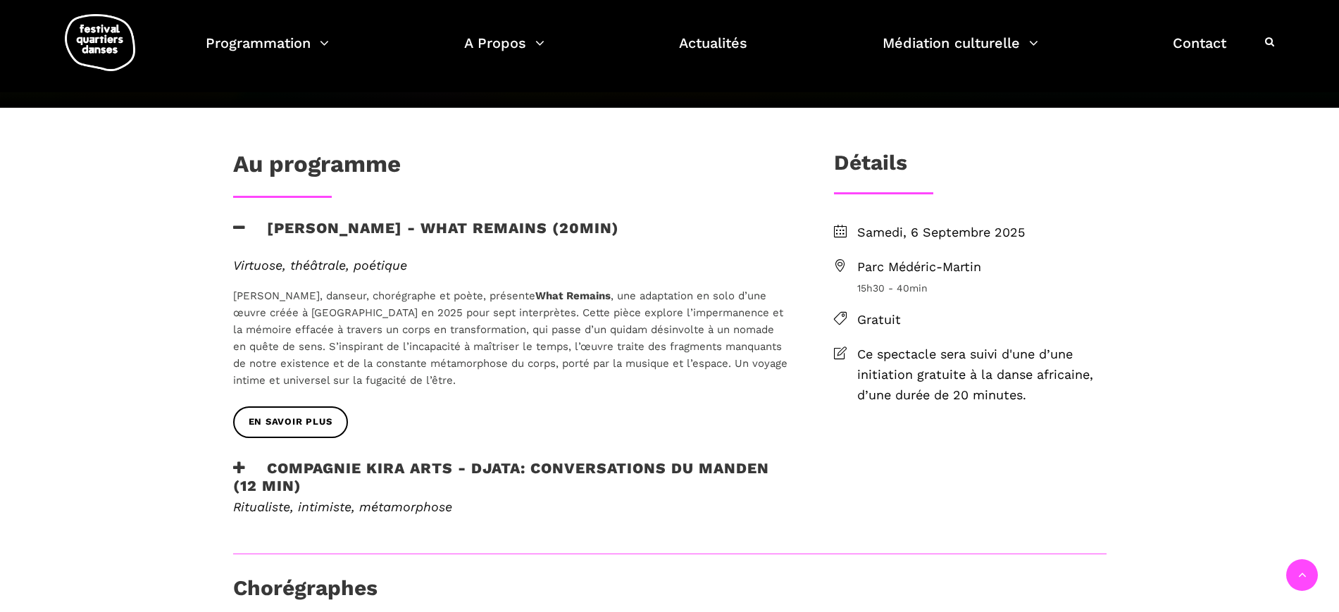
scroll to position [352, 0]
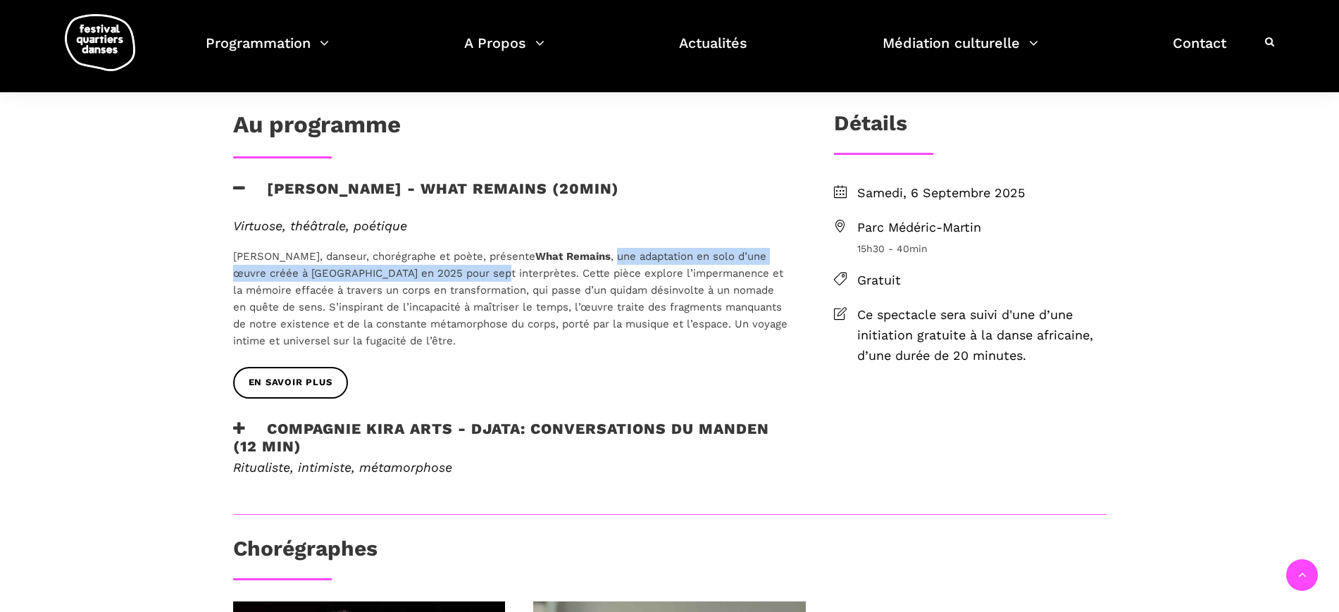
drag, startPoint x: 617, startPoint y: 255, endPoint x: 497, endPoint y: 276, distance: 121.6
click at [497, 276] on span "[PERSON_NAME], danseur, chorégraphe et poète, présente What Remains , une adapt…" at bounding box center [510, 298] width 554 height 97
copy span "une adaptation en solo d’une œuvre créée à [GEOGRAPHIC_DATA] en 2025 pour sept …"
click at [456, 273] on span "[PERSON_NAME], danseur, chorégraphe et poète, présente What Remains , une adapt…" at bounding box center [510, 298] width 554 height 97
drag, startPoint x: 617, startPoint y: 254, endPoint x: 499, endPoint y: 274, distance: 120.1
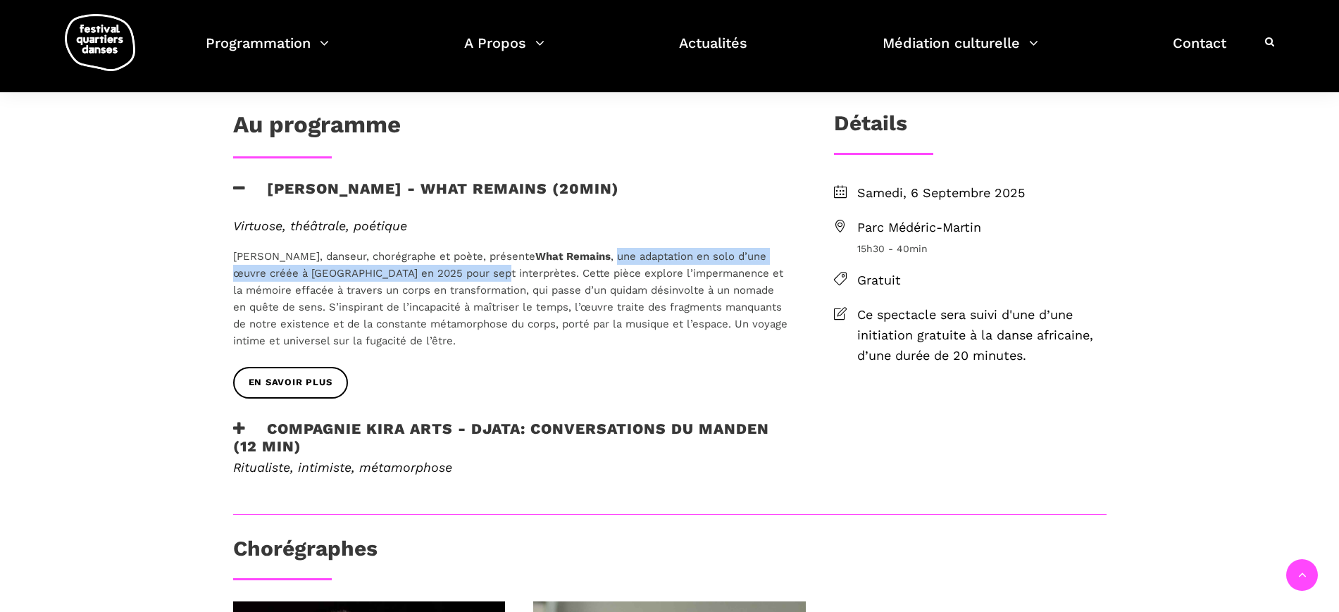
click at [499, 274] on span "Charles Brecard, danseur, chorégraphe et poète, présente What Remains , une ada…" at bounding box center [510, 298] width 554 height 97
copy span "une adaptation en solo d’une œuvre créée à Rome en 2025 pour sept interprètes"
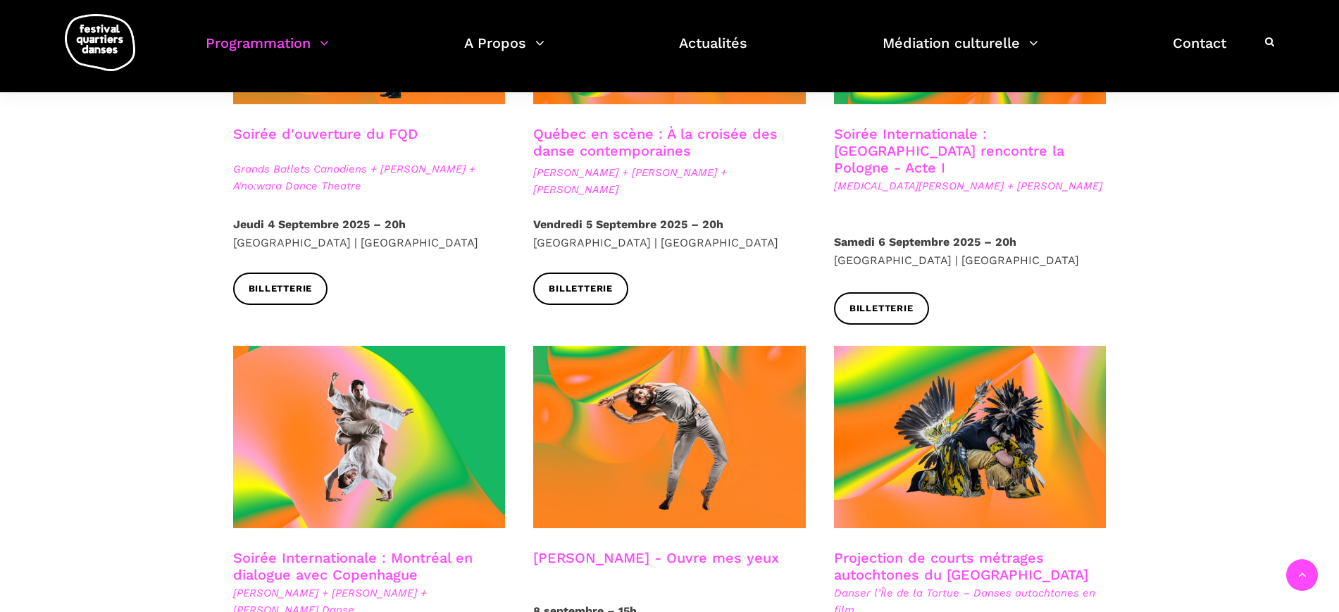
scroll to position [440, 0]
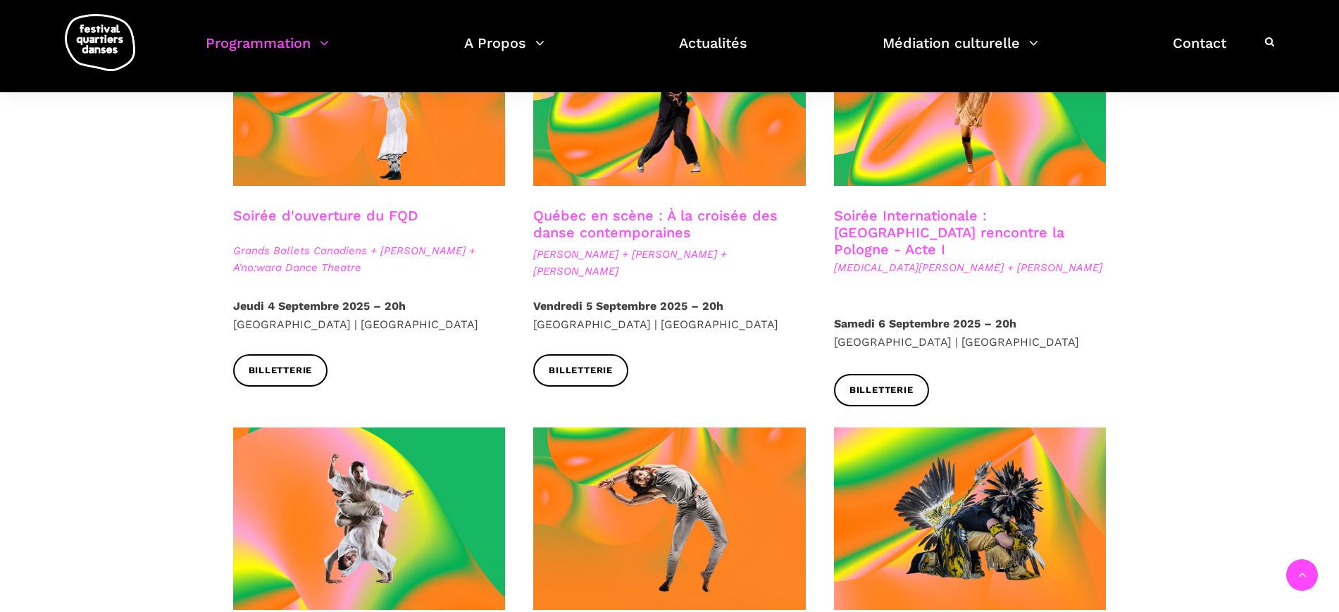
click at [336, 215] on link "Soirée d'ouverture du FQD" at bounding box center [325, 215] width 185 height 17
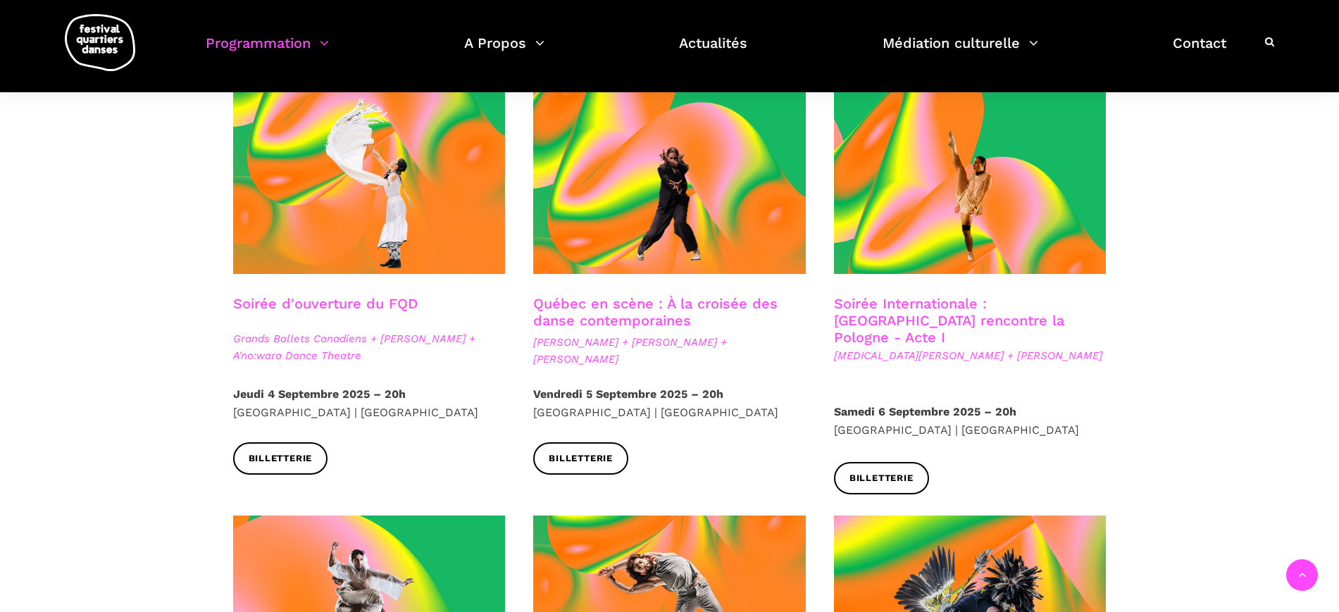
click at [327, 311] on link "Soirée d'ouverture du FQD" at bounding box center [325, 303] width 185 height 17
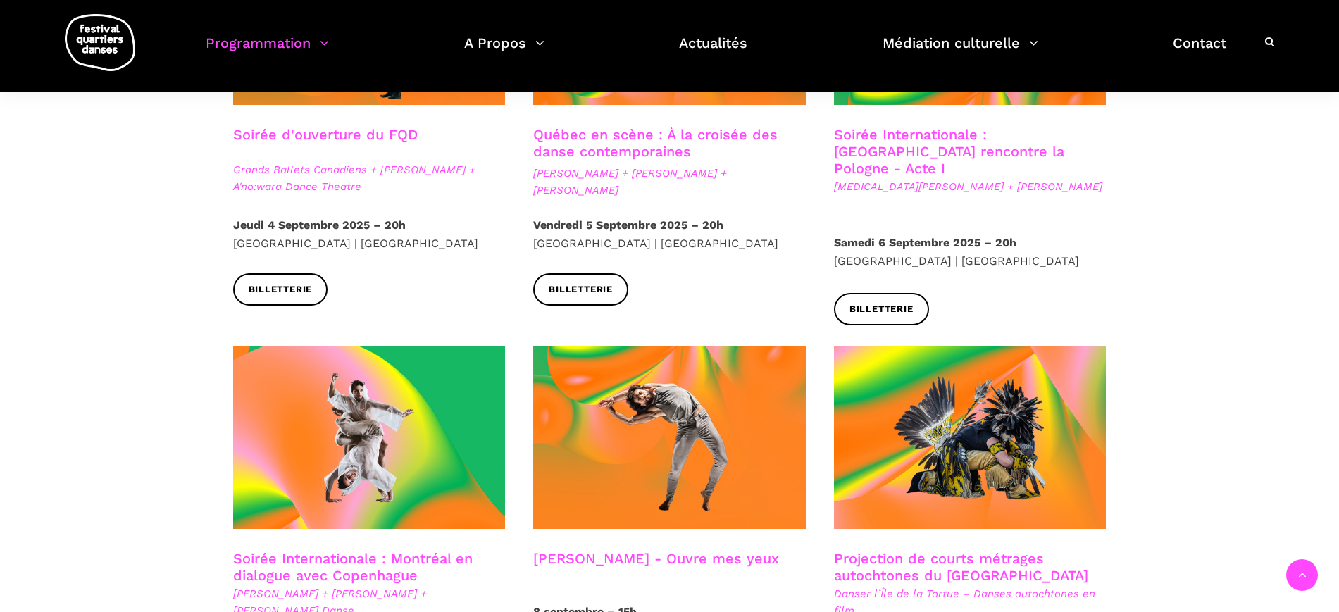
scroll to position [528, 0]
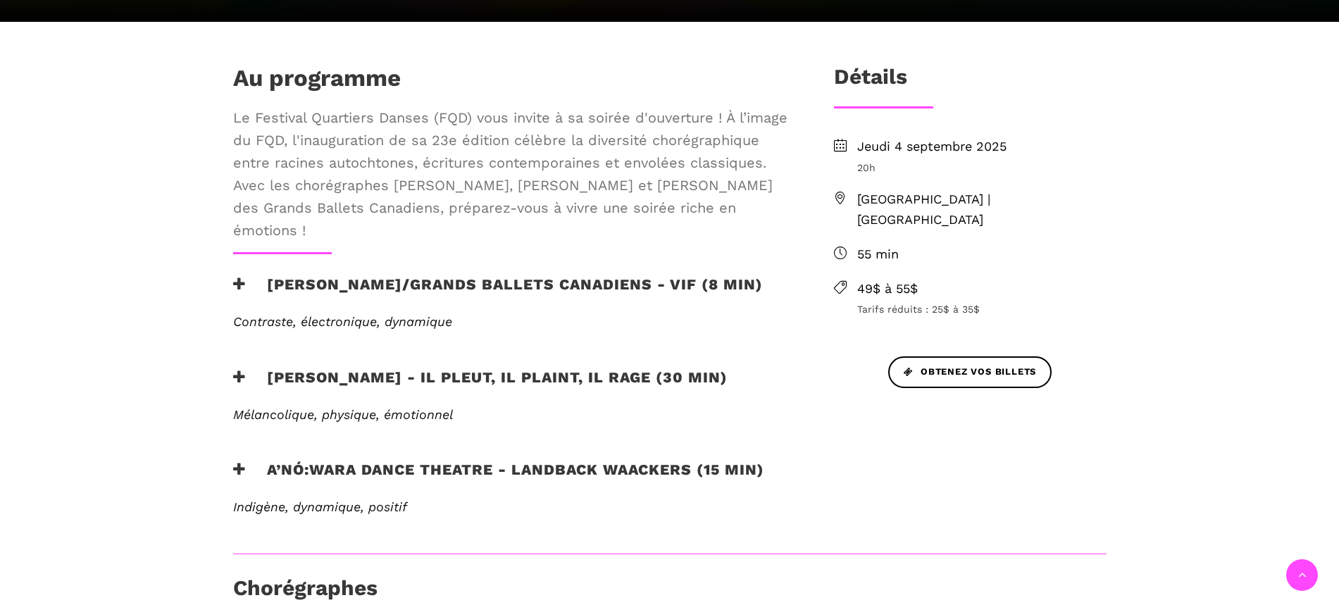
scroll to position [528, 0]
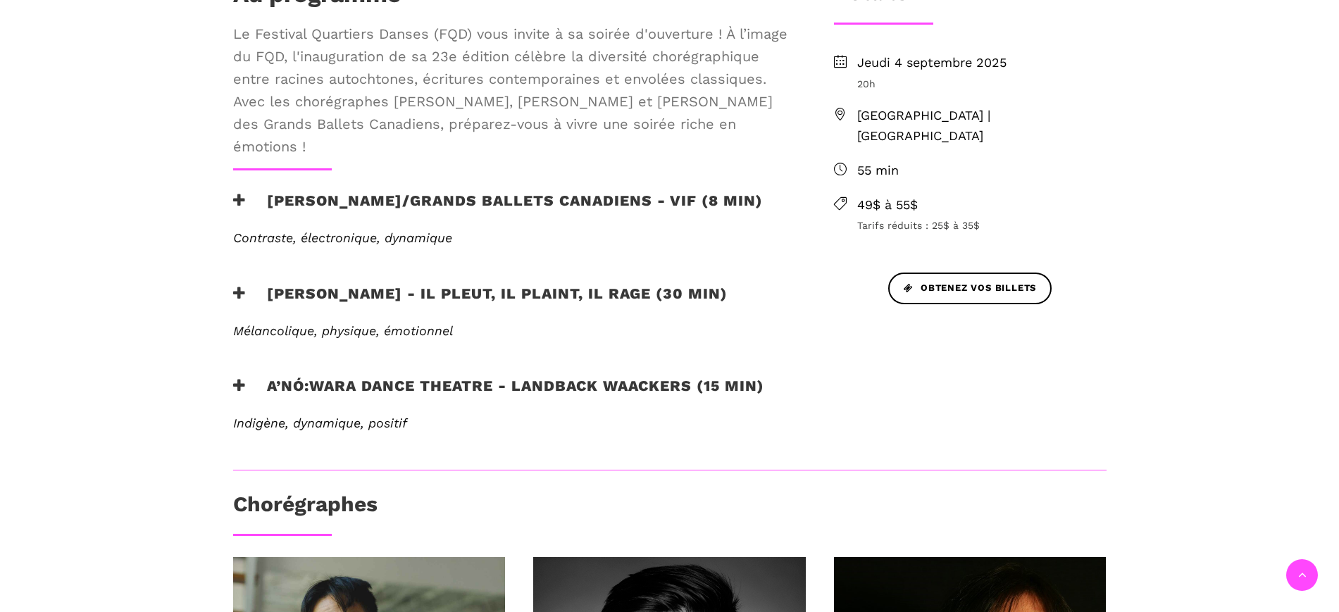
click at [339, 290] on h3 "[PERSON_NAME] - Il pleut, il plaint, il rage (30 min)" at bounding box center [480, 302] width 494 height 35
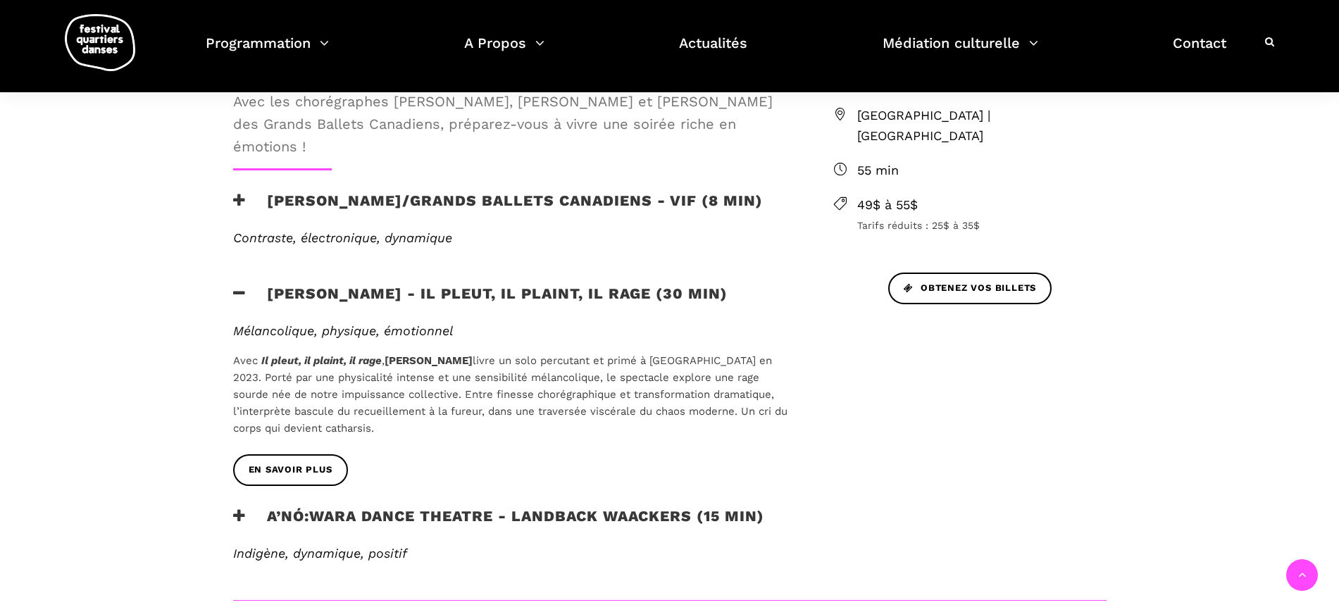
drag, startPoint x: 263, startPoint y: 359, endPoint x: 388, endPoint y: 364, distance: 124.7
click at [388, 364] on p "Avec Il pleut, il plaint, il rage , Charles Brecard livre un solo percutant et …" at bounding box center [510, 394] width 555 height 85
copy p "Il pleut, il plaint, il rage ,"
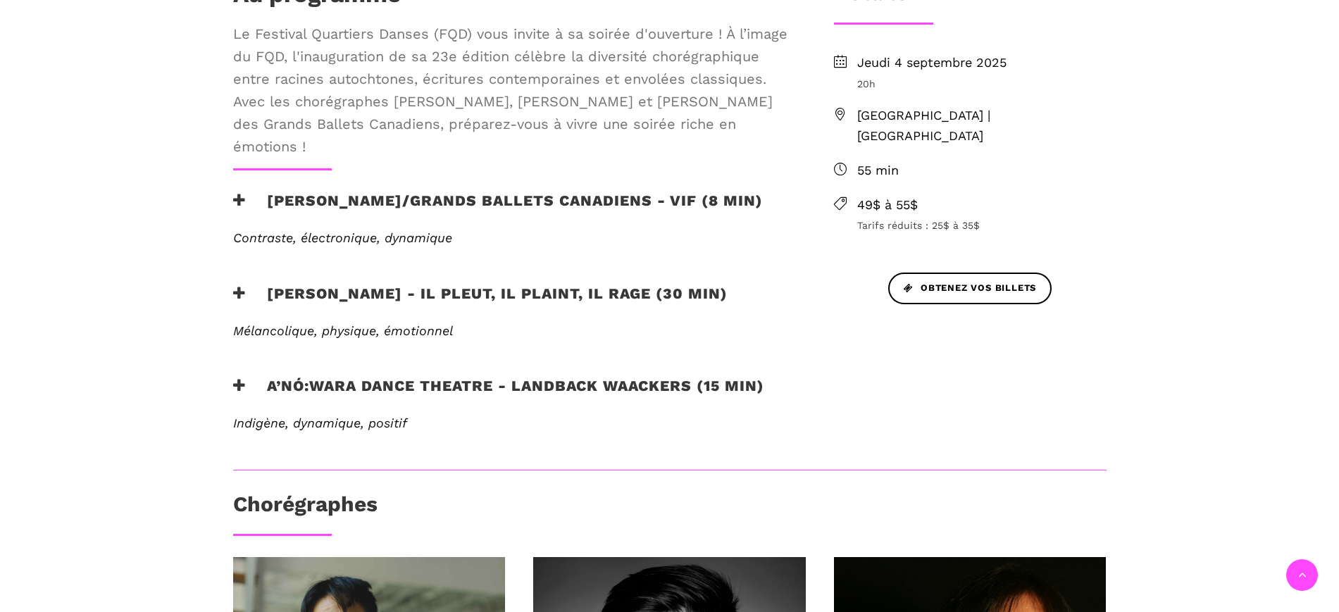
scroll to position [616, 0]
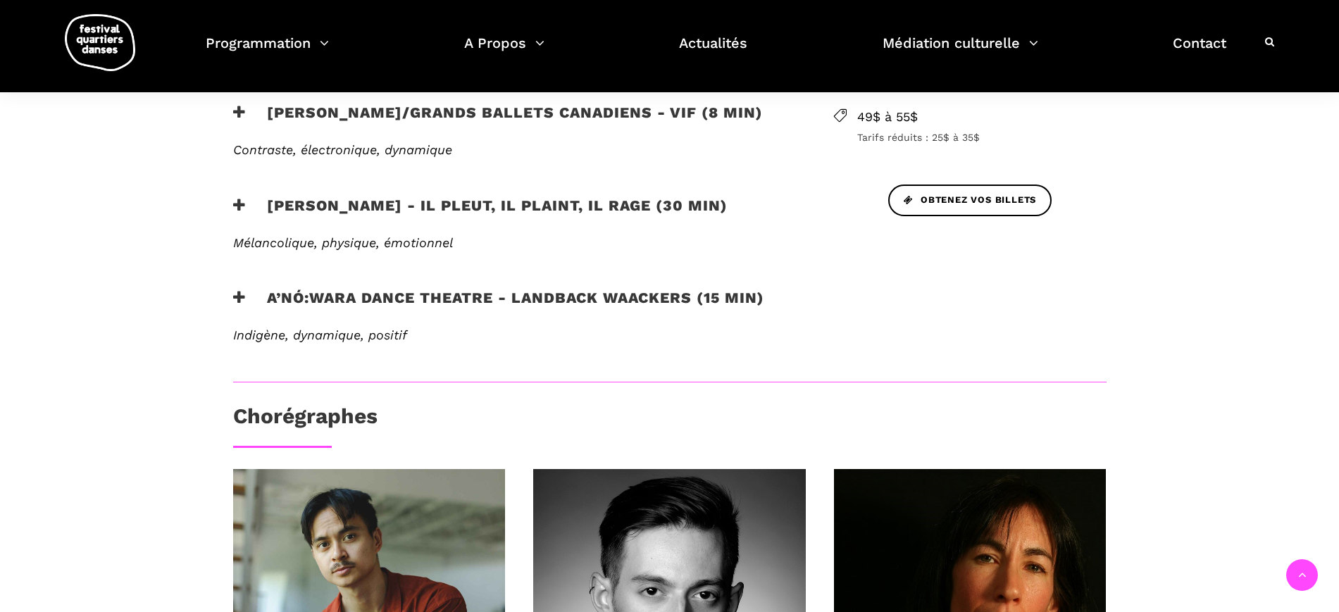
click at [478, 211] on h3 "[PERSON_NAME] - Il pleut, il plaint, il rage (30 min)" at bounding box center [480, 213] width 494 height 35
